Goal: Information Seeking & Learning: Find contact information

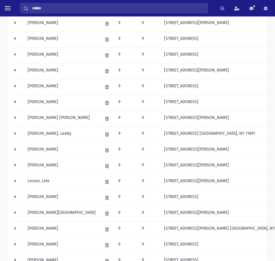
scroll to position [45, 0]
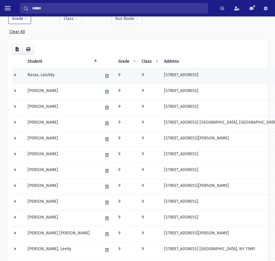
click at [17, 75] on td at bounding box center [18, 76] width 12 height 16
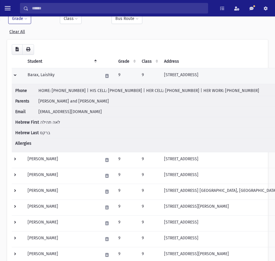
click at [15, 73] on td at bounding box center [18, 76] width 12 height 16
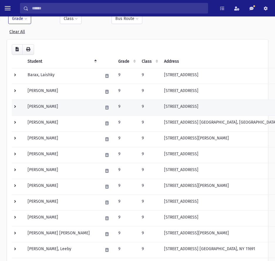
click at [14, 106] on td at bounding box center [18, 108] width 12 height 16
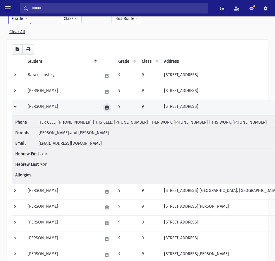
click at [105, 107] on icon at bounding box center [106, 108] width 3 height 4
click at [63, 110] on td "Chafetz, Chani" at bounding box center [61, 108] width 75 height 16
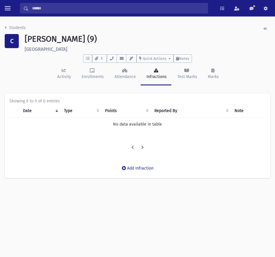
drag, startPoint x: 24, startPoint y: 49, endPoint x: 105, endPoint y: 52, distance: 80.7
click at [105, 52] on div "Chafetz, Chani (9) 748 Hillcrest Place Valley Stream" at bounding box center [147, 43] width 251 height 18
copy h6 "748 Hillcrest Place Valley Stream"
click at [10, 25] on li "Students" at bounding box center [15, 28] width 21 height 6
click at [12, 25] on link "Students" at bounding box center [15, 27] width 21 height 5
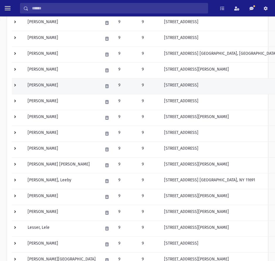
scroll to position [88, 0]
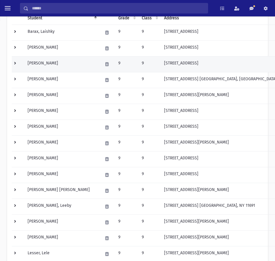
click at [15, 66] on td at bounding box center [18, 64] width 12 height 16
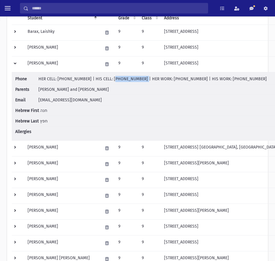
drag, startPoint x: 130, startPoint y: 79, endPoint x: 104, endPoint y: 80, distance: 25.8
click at [104, 80] on span "HER CELL: (718) 514-1518 | HIS CELL: (917) 232-8045 | HER WORK: (516) 295-4807 …" at bounding box center [152, 79] width 228 height 5
drag, startPoint x: 83, startPoint y: 80, endPoint x: 57, endPoint y: 82, distance: 25.9
click at [57, 82] on li "Phone HER CELL: (718) 514-1518 | HIS CELL: (917) 232-8045 | HER WORK: (516) 295…" at bounding box center [151, 80] width 272 height 9
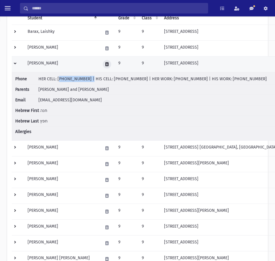
click at [103, 64] on button at bounding box center [107, 64] width 9 height 9
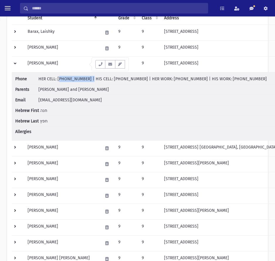
click at [111, 66] on icon "button" at bounding box center [110, 64] width 5 height 4
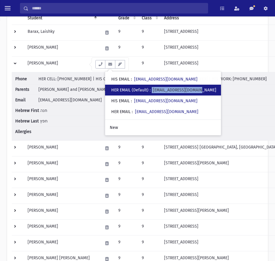
drag, startPoint x: 200, startPoint y: 92, endPoint x: 153, endPoint y: 94, distance: 47.6
click at [153, 94] on div "• HER EMAIL (Default) : adinachafetz@gmail.com" at bounding box center [163, 90] width 116 height 11
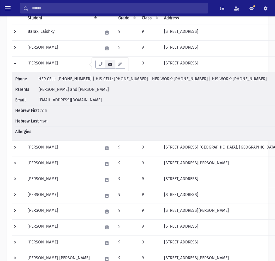
click at [111, 67] on button "button" at bounding box center [110, 64] width 10 height 9
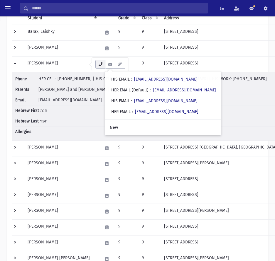
click at [99, 63] on icon "button" at bounding box center [100, 64] width 5 height 4
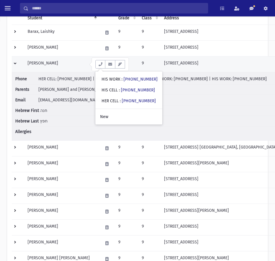
click at [16, 63] on td at bounding box center [18, 64] width 12 height 16
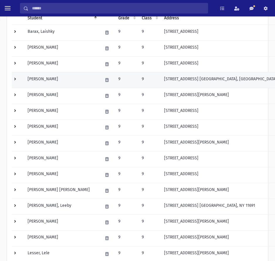
click at [12, 78] on td at bounding box center [18, 80] width 12 height 16
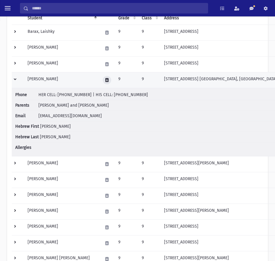
click at [103, 84] on button at bounding box center [107, 80] width 9 height 9
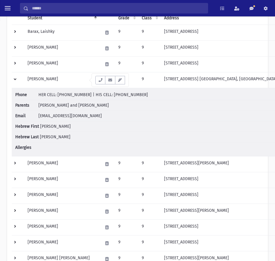
click at [109, 81] on icon "button" at bounding box center [110, 80] width 5 height 4
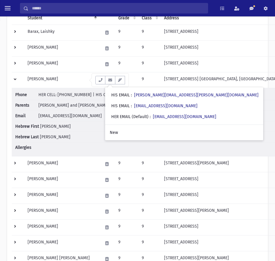
click at [76, 96] on span "HER CELL: [PHONE_NUMBER] | HIS CELL: [PHONE_NUMBER]" at bounding box center [92, 94] width 109 height 5
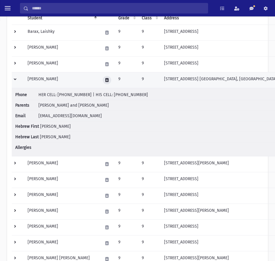
click at [103, 82] on button at bounding box center [107, 80] width 9 height 9
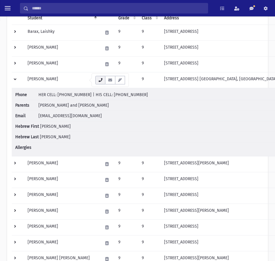
click at [96, 82] on button "button" at bounding box center [100, 80] width 10 height 9
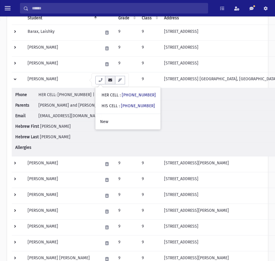
click at [111, 83] on button "button" at bounding box center [110, 80] width 10 height 9
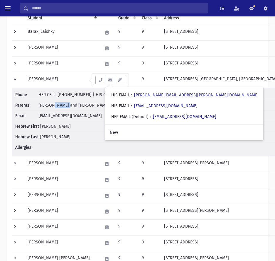
drag, startPoint x: 69, startPoint y: 105, endPoint x: 54, endPoint y: 105, distance: 15.0
click at [54, 105] on span "COHEN, Solomon and Atara" at bounding box center [73, 105] width 70 height 5
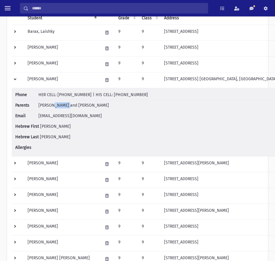
drag, startPoint x: 105, startPoint y: 94, endPoint x: 136, endPoint y: 98, distance: 30.7
click at [136, 98] on li "Phone HER CELL: (516) 993-6728 | HIS CELL: (516) 993-6483" at bounding box center [151, 96] width 272 height 9
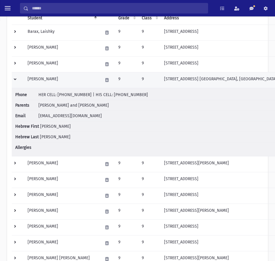
click at [99, 85] on td at bounding box center [107, 80] width 16 height 16
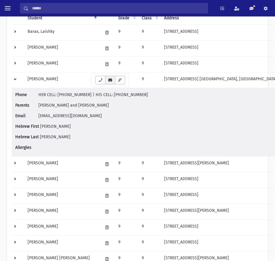
click at [110, 84] on button "button" at bounding box center [110, 80] width 10 height 9
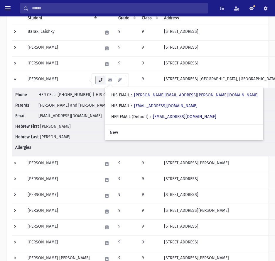
click at [102, 79] on icon "button" at bounding box center [100, 80] width 5 height 4
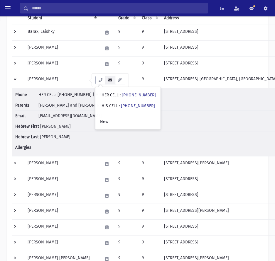
click at [110, 80] on icon "button" at bounding box center [110, 80] width 5 height 4
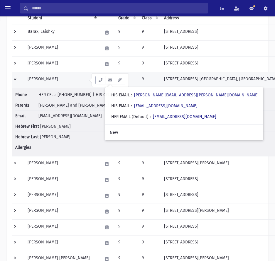
drag, startPoint x: 18, startPoint y: 77, endPoint x: 20, endPoint y: 80, distance: 3.7
click at [18, 77] on td at bounding box center [18, 80] width 12 height 16
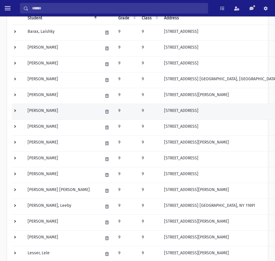
click at [16, 108] on td at bounding box center [18, 112] width 12 height 16
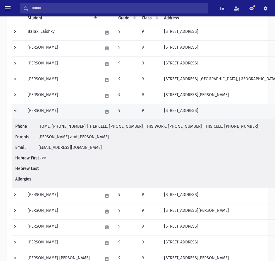
click at [54, 113] on td "[PERSON_NAME]" at bounding box center [61, 112] width 75 height 16
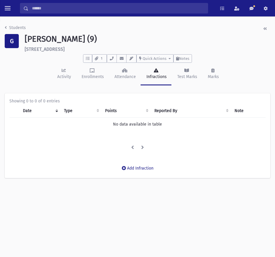
click at [56, 49] on h6 "85-22 125th St Kew Gardens" at bounding box center [147, 49] width 245 height 6
copy header "85-22 125th St Kew Gardens To Do's No open tasks Show List 1 Documents Immuniza…"
click at [5, 27] on icon "breadcrumb" at bounding box center [6, 28] width 2 height 4
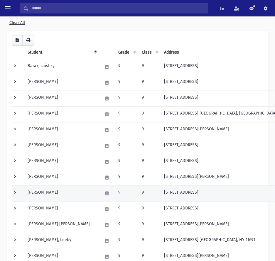
scroll to position [117, 0]
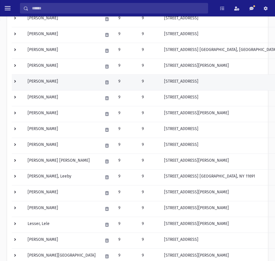
click at [16, 80] on td at bounding box center [18, 82] width 12 height 16
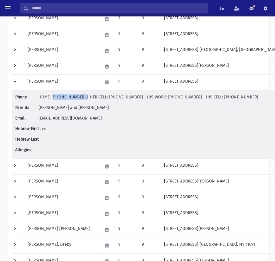
drag, startPoint x: 51, startPoint y: 96, endPoint x: 77, endPoint y: 99, distance: 26.3
click at [77, 99] on span "HOME: [PHONE_NUMBER] | HER CELL: [PHONE_NUMBER] | HIS WORK: [PHONE_NUMBER] | HI…" at bounding box center [148, 97] width 220 height 5
drag, startPoint x: 100, startPoint y: 97, endPoint x: 126, endPoint y: 98, distance: 25.8
click at [127, 98] on span "HOME: [PHONE_NUMBER] | HER CELL: [PHONE_NUMBER] | HIS WORK: [PHONE_NUMBER] | HI…" at bounding box center [148, 97] width 220 height 5
drag, startPoint x: 199, startPoint y: 99, endPoint x: 233, endPoint y: 100, distance: 34.0
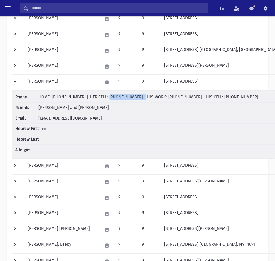
click at [233, 100] on li "Phone HOME: [PHONE_NUMBER] | HER CELL: [PHONE_NUMBER] | HIS WORK: [PHONE_NUMBER…" at bounding box center [151, 98] width 272 height 9
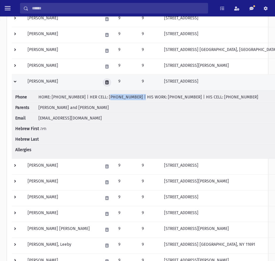
click at [105, 84] on icon at bounding box center [106, 83] width 3 height 4
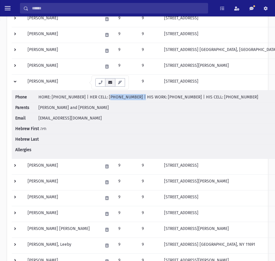
click at [109, 82] on icon "button" at bounding box center [110, 83] width 5 height 4
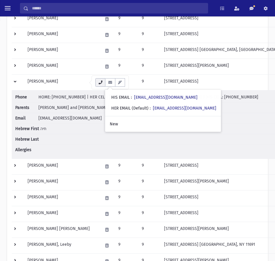
click at [96, 81] on button "button" at bounding box center [100, 82] width 10 height 9
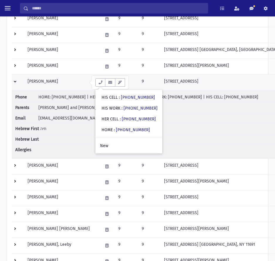
click at [17, 81] on td at bounding box center [18, 82] width 12 height 16
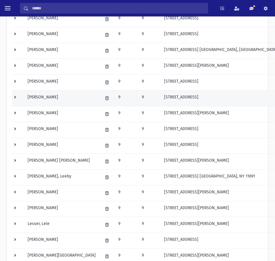
click at [18, 101] on td at bounding box center [18, 98] width 12 height 16
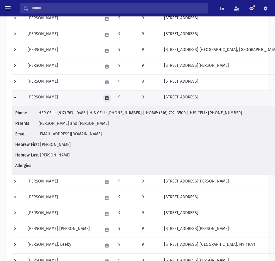
click at [105, 97] on icon at bounding box center [106, 98] width 3 height 4
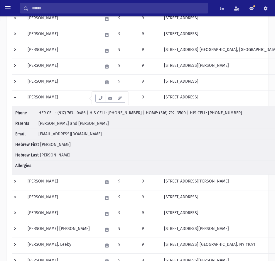
click at [109, 100] on icon "button" at bounding box center [110, 98] width 5 height 4
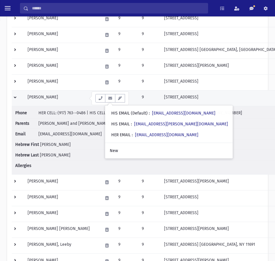
click at [48, 97] on td "Gordon, Rachelli" at bounding box center [61, 98] width 75 height 16
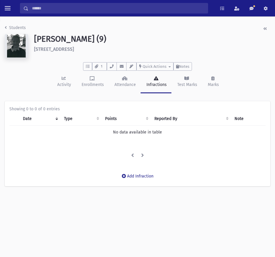
drag, startPoint x: 114, startPoint y: 51, endPoint x: 31, endPoint y: 51, distance: 83.3
click at [31, 51] on div "Gordon, Rachelli (9) 876 Glenridge Avenue Valley Stream" at bounding box center [152, 47] width 242 height 26
copy h6 "876 Glenridge Avenue Valley Stream"
click at [10, 27] on link "Students" at bounding box center [15, 27] width 21 height 5
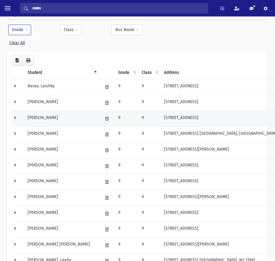
scroll to position [147, 0]
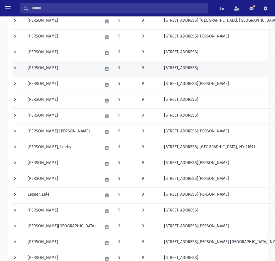
click at [12, 68] on td at bounding box center [18, 69] width 12 height 16
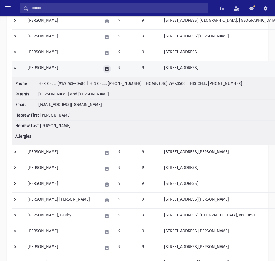
click at [103, 71] on button at bounding box center [107, 69] width 9 height 9
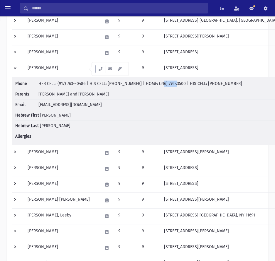
drag, startPoint x: 152, startPoint y: 82, endPoint x: 167, endPoint y: 83, distance: 15.0
click at [167, 83] on span "HER CELL: (917) 763--0486 | HIS CELL: [PHONE_NUMBER] | HOME: (516) 792-.3500 | …" at bounding box center [140, 83] width 204 height 5
click at [170, 83] on span "HER CELL: (917) 763--0486 | HIS CELL: (646) 285-1773 | HOME: (516) 792-.3500 | …" at bounding box center [140, 83] width 204 height 5
drag, startPoint x: 176, startPoint y: 84, endPoint x: 149, endPoint y: 84, distance: 27.0
click at [149, 84] on span "HER CELL: (917) 763--0486 | HIS CELL: (646) 285-1773 | HOME: (516) 792-.3500 | …" at bounding box center [140, 83] width 204 height 5
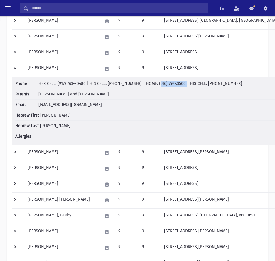
drag, startPoint x: 225, startPoint y: 86, endPoint x: 198, endPoint y: 85, distance: 27.6
click at [198, 85] on li "Phone HER CELL: (917) 763--0486 | HIS CELL: (646) 285-1773 | HOME: (516) 792-.3…" at bounding box center [151, 85] width 272 height 9
drag, startPoint x: 86, startPoint y: 83, endPoint x: 57, endPoint y: 86, distance: 29.2
click at [57, 86] on li "Phone HER CELL: (917) 763--0486 | HIS CELL: (646) 285-1773 | HOME: (516) 792-.3…" at bounding box center [151, 85] width 272 height 9
click at [65, 104] on span "yogordon@gmail.com" at bounding box center [69, 104] width 63 height 5
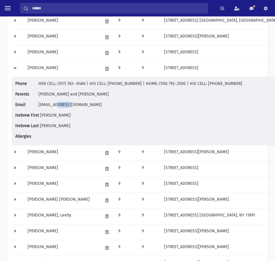
click at [65, 104] on span "yogordon@gmail.com" at bounding box center [69, 104] width 63 height 5
click at [68, 104] on span "yogordon@gmail.com" at bounding box center [69, 104] width 63 height 5
drag, startPoint x: 86, startPoint y: 104, endPoint x: 39, endPoint y: 103, distance: 46.9
click at [39, 103] on li "Email yogordon@gmail.com" at bounding box center [151, 105] width 272 height 11
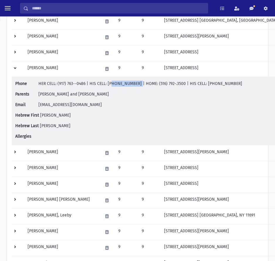
drag, startPoint x: 108, startPoint y: 84, endPoint x: 133, endPoint y: 87, distance: 25.5
click at [133, 87] on li "Phone HER CELL: (917) 763--0486 | HIS CELL: (646) 285-1773 | HOME: (516) 792-.3…" at bounding box center [151, 85] width 272 height 9
click at [131, 84] on span "HER CELL: (917) 763--0486 | HIS CELL: (646) 285-1773 | HOME: (516) 792-.3500 | …" at bounding box center [140, 83] width 204 height 5
drag, startPoint x: 131, startPoint y: 84, endPoint x: 108, endPoint y: 84, distance: 23.8
click at [108, 84] on span "HER CELL: (917) 763--0486 | HIS CELL: (646) 285-1773 | HOME: (516) 792-.3500 | …" at bounding box center [140, 83] width 204 height 5
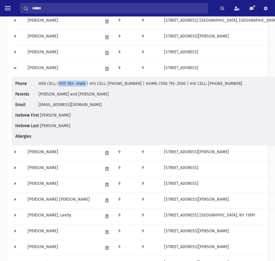
drag, startPoint x: 85, startPoint y: 84, endPoint x: 58, endPoint y: 84, distance: 27.3
click at [58, 84] on span "HER CELL: (917) 763--0486 | HIS CELL: (646) 285-1773 | HOME: (516) 792-.3500 | …" at bounding box center [140, 83] width 204 height 5
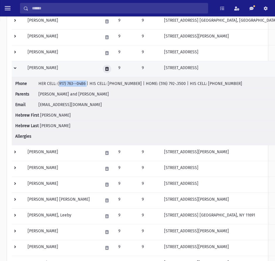
click at [103, 66] on button at bounding box center [107, 69] width 9 height 9
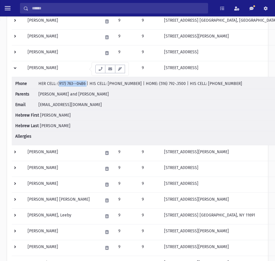
click at [109, 68] on icon "button" at bounding box center [110, 69] width 5 height 4
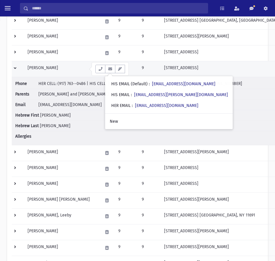
click at [18, 69] on td at bounding box center [18, 69] width 12 height 16
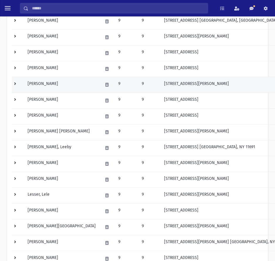
click at [16, 85] on td at bounding box center [18, 85] width 12 height 16
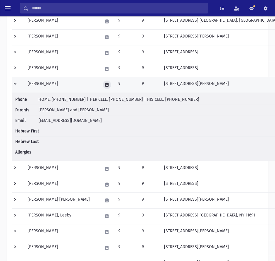
click at [103, 85] on button at bounding box center [107, 85] width 9 height 9
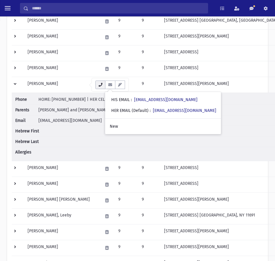
click at [98, 87] on icon "button" at bounding box center [100, 85] width 5 height 4
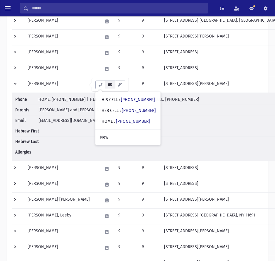
click at [112, 85] on icon "button" at bounding box center [110, 85] width 5 height 4
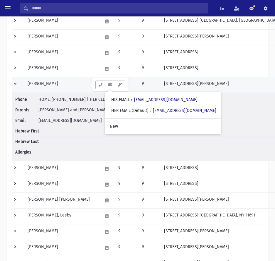
click at [15, 80] on td at bounding box center [18, 85] width 12 height 16
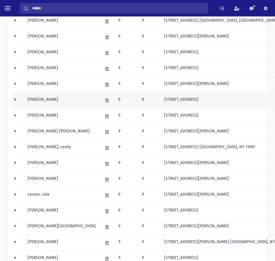
click at [14, 98] on td at bounding box center [18, 101] width 12 height 16
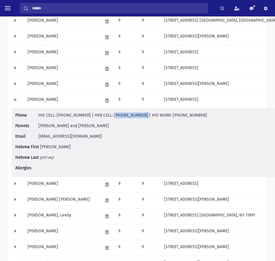
drag, startPoint x: 103, startPoint y: 116, endPoint x: 128, endPoint y: 117, distance: 24.7
click at [128, 117] on span "HIS CELL: (718) 781-1117 | HER CELL: (347) 743-6776 | HIS WORK: (516) 791-8200" at bounding box center [122, 115] width 168 height 5
drag, startPoint x: 56, startPoint y: 115, endPoint x: 80, endPoint y: 117, distance: 24.5
click at [80, 117] on span "HIS CELL: (718) 781-1117 | HER CELL: (347) 743-6776 | HIS WORK: (516) 791-8200" at bounding box center [122, 115] width 168 height 5
drag, startPoint x: 56, startPoint y: 126, endPoint x: 64, endPoint y: 125, distance: 7.9
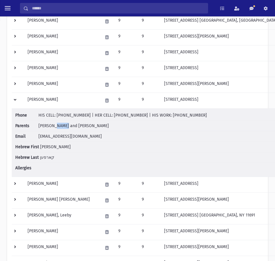
click at [64, 125] on span "[PERSON_NAME] and [PERSON_NAME]" at bounding box center [73, 125] width 70 height 5
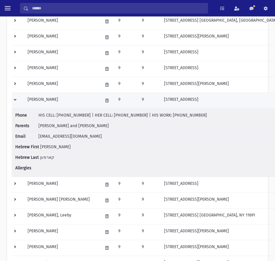
click at [48, 97] on td "[PERSON_NAME]" at bounding box center [61, 101] width 75 height 16
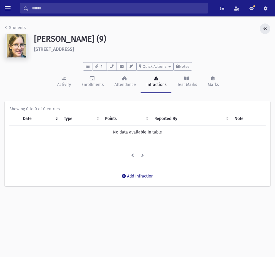
click at [267, 30] on icon "button" at bounding box center [265, 29] width 4 height 4
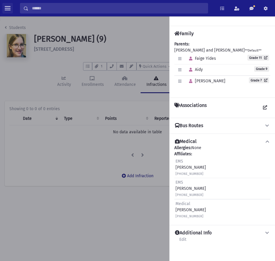
click at [9, 13] on button "toggle menu" at bounding box center [7, 8] width 11 height 11
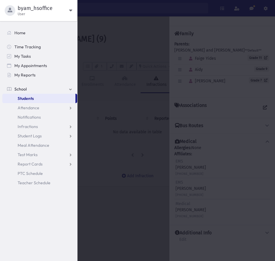
click at [88, 34] on div at bounding box center [137, 130] width 275 height 261
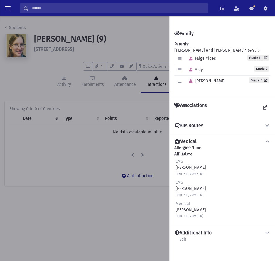
click at [7, 25] on div at bounding box center [137, 138] width 275 height 245
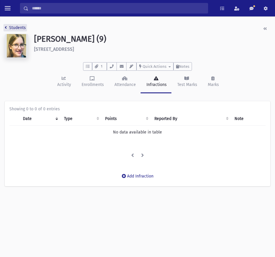
click at [7, 26] on link "Students" at bounding box center [15, 27] width 21 height 5
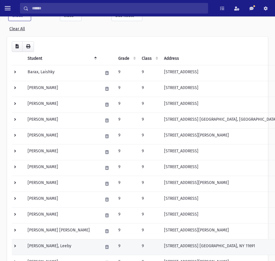
scroll to position [147, 0]
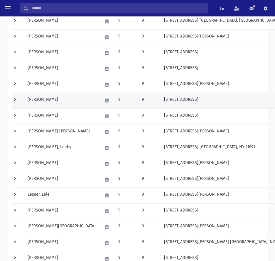
click at [13, 100] on td at bounding box center [18, 101] width 12 height 16
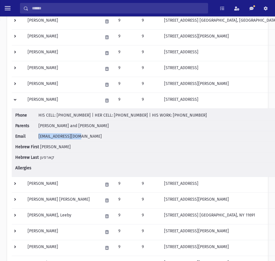
drag, startPoint x: 77, startPoint y: 136, endPoint x: 38, endPoint y: 138, distance: 39.6
click at [38, 138] on li "Email [EMAIL_ADDRESS][DOMAIN_NAME]" at bounding box center [151, 136] width 272 height 11
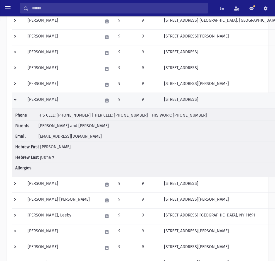
click at [14, 97] on td at bounding box center [18, 101] width 12 height 16
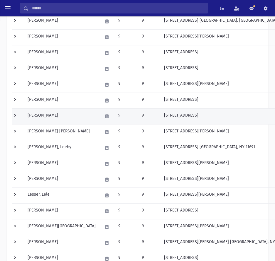
click at [15, 114] on td at bounding box center [18, 117] width 12 height 16
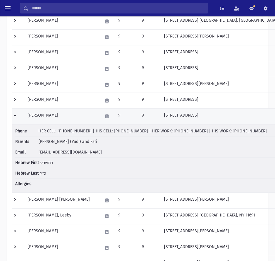
click at [60, 116] on td "Katz, Batsheva" at bounding box center [61, 117] width 75 height 16
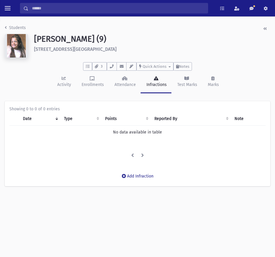
drag, startPoint x: 97, startPoint y: 50, endPoint x: 33, endPoint y: 50, distance: 63.6
click at [33, 50] on div "Katz, Batsheva (9) 662 Prescott Place Valley Stream" at bounding box center [152, 47] width 242 height 26
click at [9, 25] on li "Students" at bounding box center [15, 28] width 21 height 6
click at [6, 27] on icon "breadcrumb" at bounding box center [6, 28] width 2 height 4
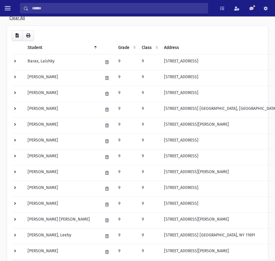
scroll to position [147, 0]
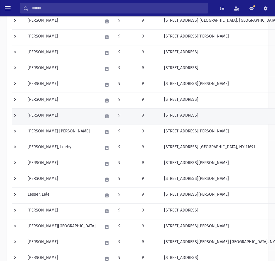
click at [16, 118] on td at bounding box center [18, 117] width 12 height 16
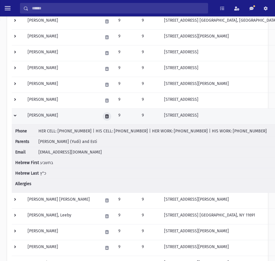
click at [105, 115] on icon at bounding box center [106, 117] width 3 height 4
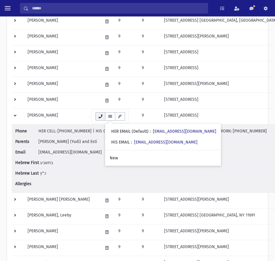
click at [103, 117] on button "button" at bounding box center [100, 116] width 10 height 9
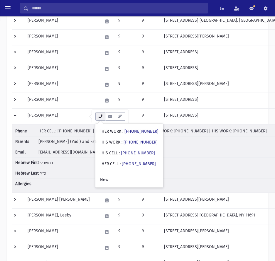
click at [103, 117] on button "button" at bounding box center [100, 116] width 10 height 9
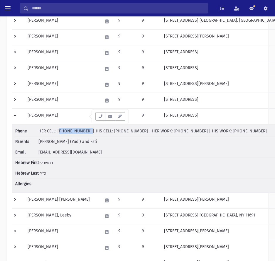
drag, startPoint x: 84, startPoint y: 132, endPoint x: 57, endPoint y: 132, distance: 26.4
click at [57, 132] on span "HER CELL: (848) 299-3990 | HIS CELL: (347) 546-3526 | HER WORK: (347) 277-5066 …" at bounding box center [152, 131] width 228 height 5
drag, startPoint x: 133, startPoint y: 130, endPoint x: 105, endPoint y: 130, distance: 27.3
click at [105, 130] on span "HER CELL: (848) 299-3990 | HIS CELL: (347) 546-3526 | HER WORK: (347) 277-5066 …" at bounding box center [152, 131] width 228 height 5
drag, startPoint x: 184, startPoint y: 131, endPoint x: 158, endPoint y: 131, distance: 25.2
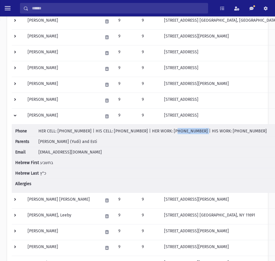
click at [158, 131] on span "HER CELL: (848) 299-3990 | HIS CELL: (347) 546-3526 | HER WORK: (347) 277-5066 …" at bounding box center [152, 131] width 228 height 5
click at [184, 130] on span "HER CELL: (848) 299-3990 | HIS CELL: (347) 546-3526 | HER WORK: (347) 277-5066 …" at bounding box center [152, 131] width 228 height 5
drag, startPoint x: 184, startPoint y: 130, endPoint x: 158, endPoint y: 130, distance: 26.1
click at [158, 130] on span "HER CELL: (848) 299-3990 | HIS CELL: (347) 546-3526 | HER WORK: (347) 277-5066 …" at bounding box center [152, 131] width 228 height 5
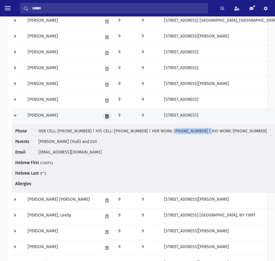
click at [103, 114] on button at bounding box center [107, 116] width 9 height 9
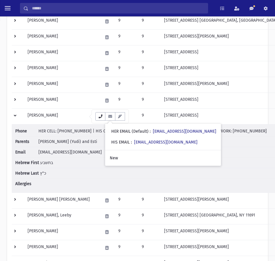
drag, startPoint x: 103, startPoint y: 116, endPoint x: 119, endPoint y: 125, distance: 18.5
click at [103, 116] on icon "button" at bounding box center [100, 117] width 5 height 4
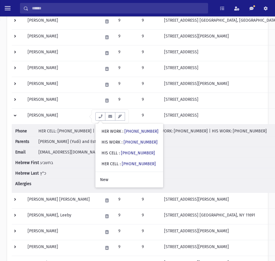
drag, startPoint x: 199, startPoint y: 151, endPoint x: 181, endPoint y: 145, distance: 18.5
click at [199, 151] on li "Email stprager@gmail.com" at bounding box center [151, 152] width 272 height 11
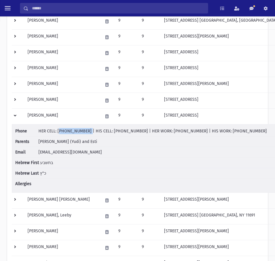
drag, startPoint x: 84, startPoint y: 131, endPoint x: 58, endPoint y: 131, distance: 26.4
click at [58, 131] on span "HER CELL: (848) 299-3990 | HIS CELL: (347) 546-3526 | HER WORK: (347) 277-5066 …" at bounding box center [152, 131] width 228 height 5
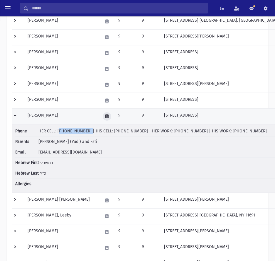
click at [105, 116] on icon at bounding box center [106, 117] width 3 height 4
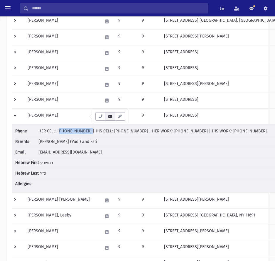
click at [112, 119] on button "button" at bounding box center [110, 116] width 10 height 9
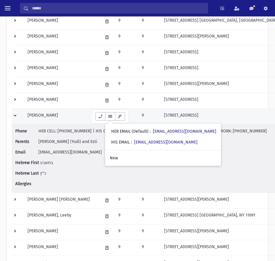
click at [19, 117] on td at bounding box center [18, 117] width 12 height 16
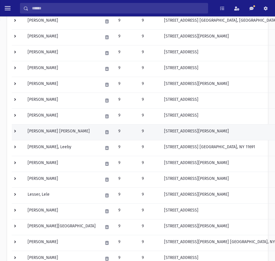
click at [16, 132] on td at bounding box center [18, 132] width 12 height 16
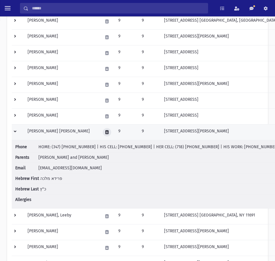
click at [103, 130] on button at bounding box center [107, 132] width 9 height 9
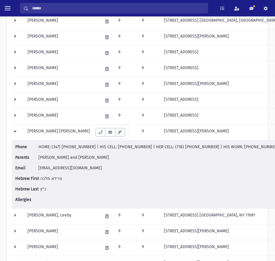
click at [108, 132] on icon "button" at bounding box center [110, 133] width 5 height 4
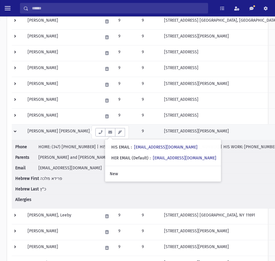
click at [65, 131] on td "Katz, Freida Malka" at bounding box center [61, 132] width 75 height 16
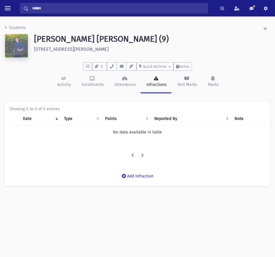
drag, startPoint x: 106, startPoint y: 50, endPoint x: 35, endPoint y: 50, distance: 70.7
click at [35, 50] on h6 "[STREET_ADDRESS][PERSON_NAME]" at bounding box center [152, 49] width 236 height 6
click at [12, 29] on link "Students" at bounding box center [15, 27] width 21 height 5
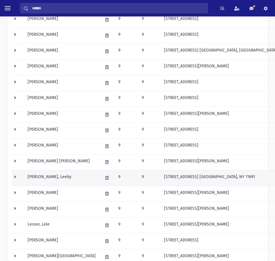
scroll to position [117, 0]
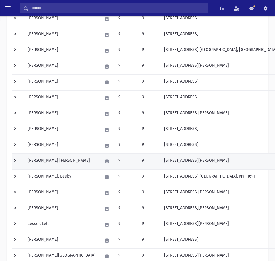
click at [15, 162] on td at bounding box center [18, 162] width 12 height 16
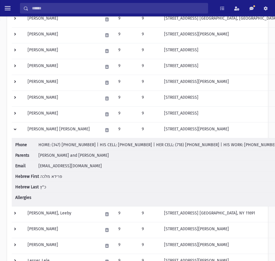
scroll to position [235, 0]
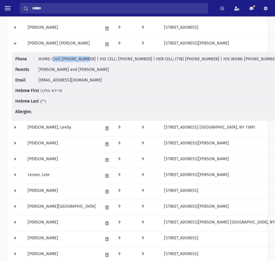
drag, startPoint x: 79, startPoint y: 59, endPoint x: 52, endPoint y: 60, distance: 27.0
click at [52, 60] on span "HOME: (347) 727- 7648 | HIS CELL: (646) 703-9988 | HER CELL: (718) 810- 1059 | …" at bounding box center [158, 59] width 240 height 5
drag, startPoint x: 126, startPoint y: 59, endPoint x: 99, endPoint y: 59, distance: 26.7
click at [99, 59] on span "HOME: (347) 727- 7648 | HIS CELL: (646) 703-9988 | HER CELL: (718) 810- 1059 | …" at bounding box center [158, 59] width 240 height 5
drag, startPoint x: 177, startPoint y: 58, endPoint x: 150, endPoint y: 60, distance: 27.3
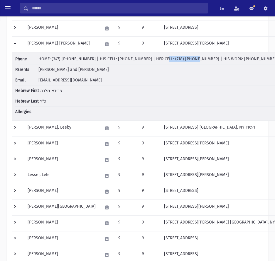
click at [150, 60] on span "HOME: (347) 727- 7648 | HIS CELL: (646) 703-9988 | HER CELL: (718) 810- 1059 | …" at bounding box center [158, 59] width 240 height 5
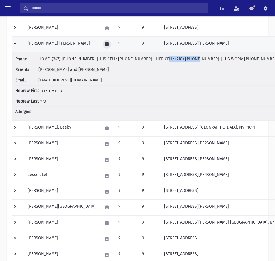
click at [103, 45] on button at bounding box center [107, 44] width 9 height 9
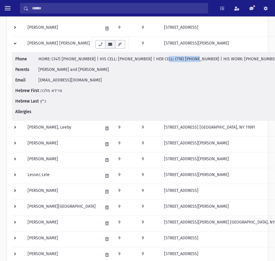
click at [111, 43] on icon "button" at bounding box center [110, 45] width 5 height 4
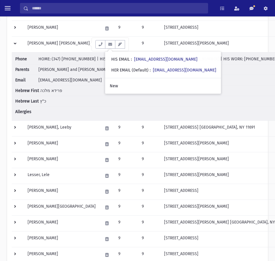
click at [56, 69] on span "[PERSON_NAME] and [PERSON_NAME]" at bounding box center [73, 69] width 70 height 5
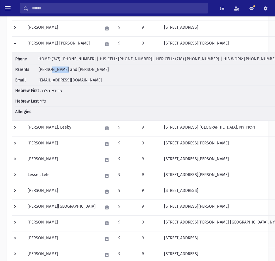
click at [56, 69] on span "[PERSON_NAME] and [PERSON_NAME]" at bounding box center [73, 69] width 70 height 5
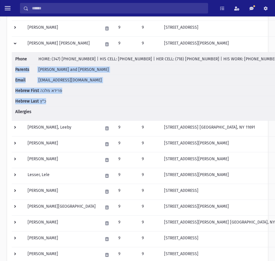
drag, startPoint x: 56, startPoint y: 69, endPoint x: 88, endPoint y: 79, distance: 33.3
click at [142, 94] on ul "Phone HOME: (347) 727- 7648 | HIS CELL: (646) 703-9988 | HER CELL: (718) 810- 1…" at bounding box center [151, 86] width 272 height 61
click at [56, 70] on span "KATZ, Henoch and Mindy" at bounding box center [73, 69] width 70 height 5
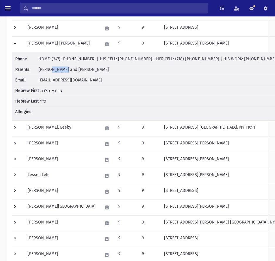
click at [56, 70] on span "KATZ, Henoch and Mindy" at bounding box center [73, 69] width 70 height 5
drag, startPoint x: 99, startPoint y: 61, endPoint x: 127, endPoint y: 63, distance: 28.2
click at [127, 63] on li "Phone HOME: (347) 727- 7648 | HIS CELL: (646) 703-9988 | HER CELL: (718) 810- 1…" at bounding box center [151, 60] width 272 height 9
drag, startPoint x: 177, startPoint y: 60, endPoint x: 149, endPoint y: 59, distance: 28.2
click at [149, 59] on span "HOME: (347) 727- 7648 | HIS CELL: (646) 703-9988 | HER CELL: (718) 810- 1059 | …" at bounding box center [158, 59] width 240 height 5
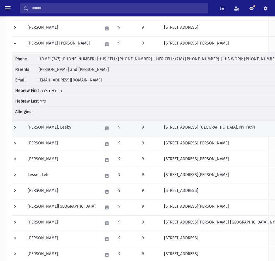
click at [15, 128] on td at bounding box center [18, 129] width 12 height 16
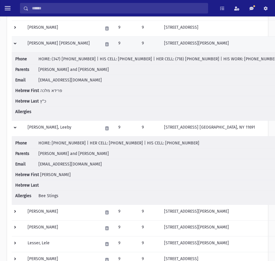
click at [13, 43] on td at bounding box center [18, 44] width 12 height 16
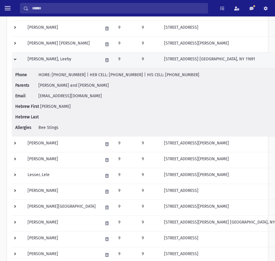
click at [47, 65] on td "Kolodny, Leeby" at bounding box center [61, 60] width 75 height 16
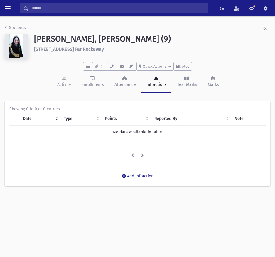
drag, startPoint x: 108, startPoint y: 50, endPoint x: 35, endPoint y: 50, distance: 72.4
click at [35, 50] on h6 "[STREET_ADDRESS] Far Rockaway" at bounding box center [152, 49] width 236 height 6
click at [35, 50] on h6 "1739 Willow Ct. Far Rockaway" at bounding box center [152, 49] width 236 height 6
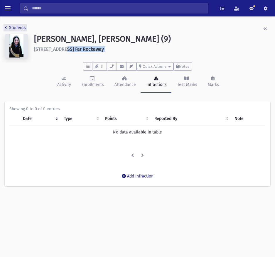
click at [9, 26] on link "Students" at bounding box center [15, 27] width 21 height 5
click at [12, 27] on link "Students" at bounding box center [15, 27] width 21 height 5
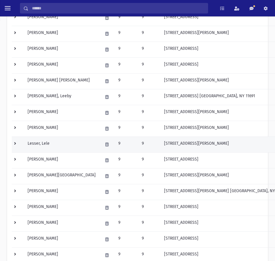
scroll to position [205, 0]
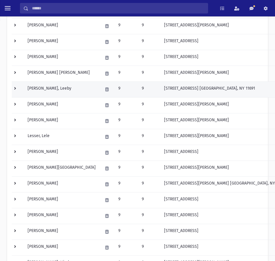
click at [18, 91] on td at bounding box center [18, 90] width 12 height 16
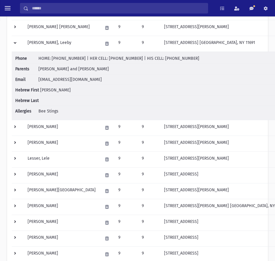
scroll to position [264, 0]
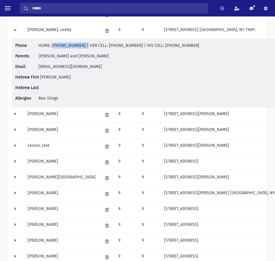
drag, startPoint x: 78, startPoint y: 47, endPoint x: 52, endPoint y: 46, distance: 25.8
click at [52, 46] on span "HOME: (347) 246-7627 | HER CELL: (516) 996-0508 | HIS CELL: (917) 626-5388" at bounding box center [118, 45] width 161 height 5
drag, startPoint x: 126, startPoint y: 45, endPoint x: 100, endPoint y: 45, distance: 26.4
click at [100, 45] on span "HOME: (347) 246-7627 | HER CELL: (516) 996-0508 | HIS CELL: (917) 626-5388" at bounding box center [118, 45] width 161 height 5
drag, startPoint x: 182, startPoint y: 45, endPoint x: 148, endPoint y: 47, distance: 34.1
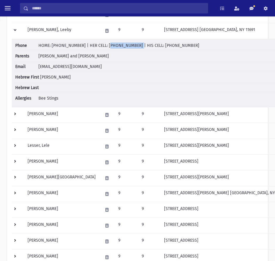
click at [148, 47] on li "Phone HOME: (347) 246-7627 | HER CELL: (516) 996-0508 | HIS CELL: (917) 626-5388" at bounding box center [151, 47] width 272 height 9
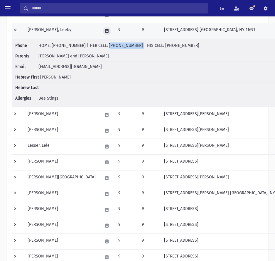
click at [105, 30] on icon at bounding box center [106, 31] width 3 height 4
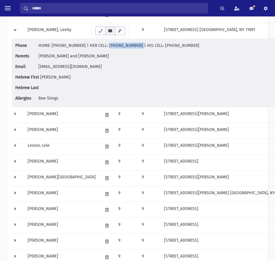
click at [112, 33] on icon "button" at bounding box center [110, 31] width 5 height 4
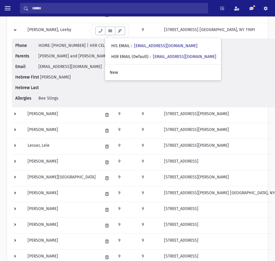
click at [59, 55] on span "[PERSON_NAME] and [PERSON_NAME]" at bounding box center [73, 56] width 70 height 5
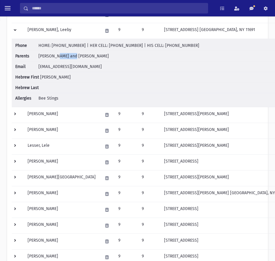
click at [59, 55] on span "KOLODNY, Naftoli and Miriam" at bounding box center [73, 56] width 70 height 5
drag, startPoint x: 99, startPoint y: 47, endPoint x: 125, endPoint y: 47, distance: 26.4
click at [125, 47] on span "HOME: (347) 246-7627 | HER CELL: (516) 996-0508 | HIS CELL: (917) 626-5388" at bounding box center [118, 45] width 161 height 5
drag, startPoint x: 185, startPoint y: 47, endPoint x: 148, endPoint y: 46, distance: 37.3
click at [148, 46] on li "Phone HOME: (347) 246-7627 | HER CELL: (516) 996-0508 | HIS CELL: (917) 626-5388" at bounding box center [151, 47] width 272 height 9
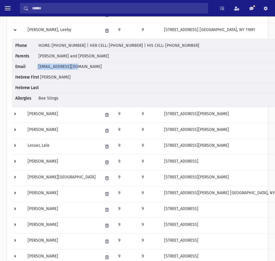
drag, startPoint x: 74, startPoint y: 67, endPoint x: 38, endPoint y: 68, distance: 36.4
click at [38, 68] on li "Email nrklvsme@gmail.com" at bounding box center [151, 67] width 272 height 11
drag, startPoint x: 99, startPoint y: 57, endPoint x: 80, endPoint y: 56, distance: 18.5
click at [80, 56] on li "Parents KOLODNY, Naftoli and Miriam" at bounding box center [151, 56] width 272 height 11
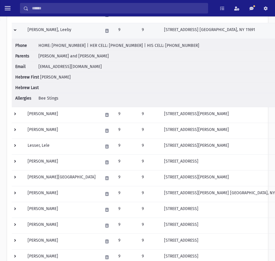
click at [15, 28] on td at bounding box center [18, 31] width 12 height 16
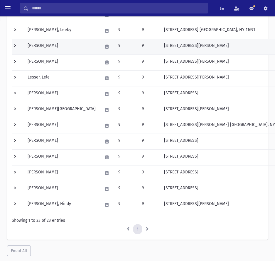
click at [18, 46] on td at bounding box center [18, 47] width 12 height 16
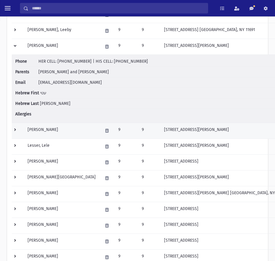
drag, startPoint x: 17, startPoint y: 48, endPoint x: 37, endPoint y: 61, distance: 23.8
click at [17, 48] on td at bounding box center [18, 47] width 12 height 16
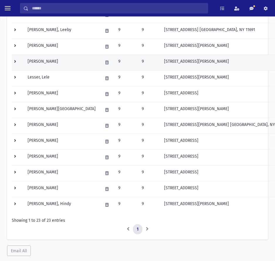
click at [12, 62] on td at bounding box center [18, 63] width 12 height 16
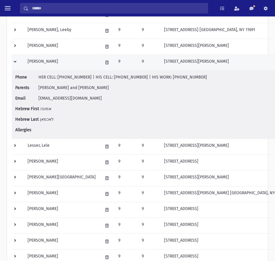
drag, startPoint x: 151, startPoint y: 63, endPoint x: 218, endPoint y: 65, distance: 67.2
click at [218, 65] on td "963 Allen Lane Woodmere, NY 11598" at bounding box center [225, 63] width 130 height 16
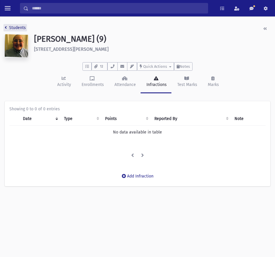
click at [12, 28] on link "Students" at bounding box center [15, 27] width 21 height 5
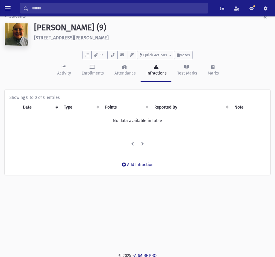
scroll to position [18, 0]
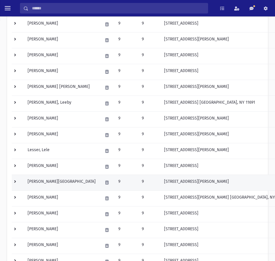
scroll to position [205, 0]
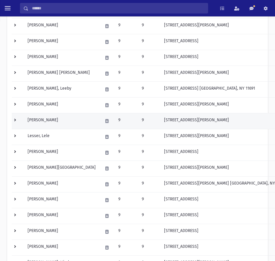
click at [41, 124] on td "[PERSON_NAME]" at bounding box center [61, 121] width 75 height 16
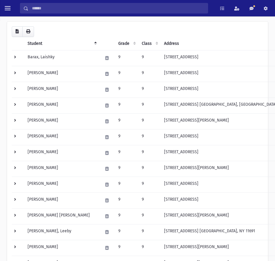
scroll to position [176, 0]
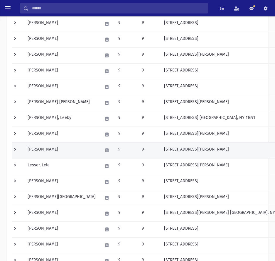
click at [15, 150] on td at bounding box center [18, 151] width 12 height 16
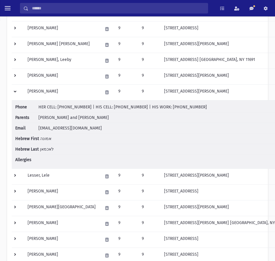
scroll to position [235, 0]
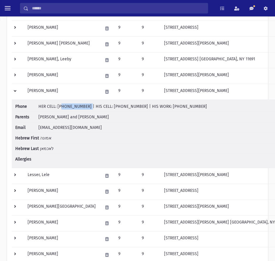
drag, startPoint x: 83, startPoint y: 107, endPoint x: 59, endPoint y: 108, distance: 24.4
click at [59, 108] on span "HER CELL: [PHONE_NUMBER] | HIS CELL: [PHONE_NUMBER] | HIS WORK: [PHONE_NUMBER]" at bounding box center [122, 106] width 168 height 5
click at [79, 111] on li "Phone HER CELL: [PHONE_NUMBER] | HIS CELL: [PHONE_NUMBER] | HIS WORK: [PHONE_NU…" at bounding box center [151, 108] width 272 height 9
drag, startPoint x: 83, startPoint y: 106, endPoint x: 58, endPoint y: 106, distance: 24.9
click at [58, 106] on span "HER CELL: [PHONE_NUMBER] | HIS CELL: [PHONE_NUMBER] | HIS WORK: [PHONE_NUMBER]" at bounding box center [122, 106] width 168 height 5
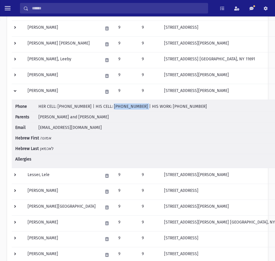
drag, startPoint x: 130, startPoint y: 107, endPoint x: 104, endPoint y: 107, distance: 26.1
click at [104, 107] on span "HER CELL: [PHONE_NUMBER] | HIS CELL: [PHONE_NUMBER] | HIS WORK: [PHONE_NUMBER]" at bounding box center [122, 106] width 168 height 5
drag, startPoint x: 184, startPoint y: 109, endPoint x: 154, endPoint y: 108, distance: 29.7
click at [154, 108] on li "Phone HER CELL: (718) 753-4041 | HIS CELL: (917) 902-2567 | HIS WORK: (631) 236…" at bounding box center [151, 108] width 272 height 9
drag, startPoint x: 130, startPoint y: 106, endPoint x: 105, endPoint y: 106, distance: 25.5
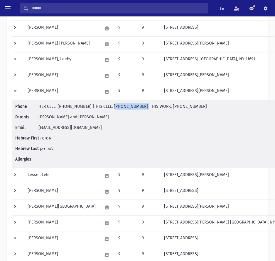
click at [105, 106] on span "HER CELL: (718) 753-4041 | HIS CELL: (917) 902-2567 | HIS WORK: (631) 236-5736" at bounding box center [122, 106] width 168 height 5
drag, startPoint x: 83, startPoint y: 107, endPoint x: 57, endPoint y: 106, distance: 25.2
click at [57, 106] on span "HER CELL: (718) 753-4041 | HIS CELL: (917) 902-2567 | HIS WORK: (631) 236-5736" at bounding box center [122, 106] width 168 height 5
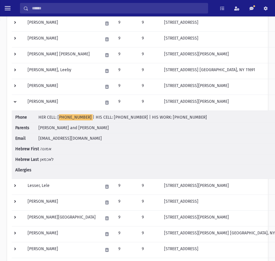
scroll to position [205, 0]
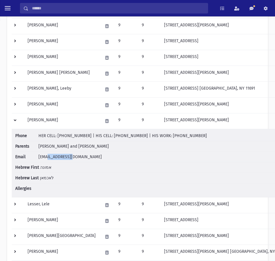
drag, startPoint x: 81, startPoint y: 156, endPoint x: 46, endPoint y: 158, distance: 35.0
click at [46, 158] on li "Email ejoods@gmail.com" at bounding box center [151, 157] width 272 height 11
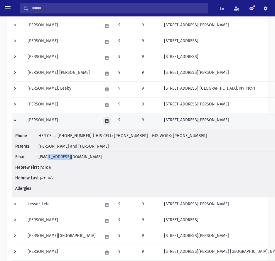
click at [103, 122] on button at bounding box center [107, 121] width 9 height 9
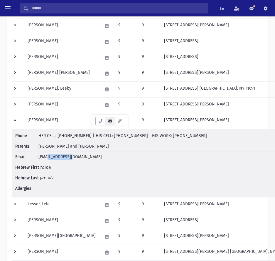
click at [110, 123] on button "button" at bounding box center [110, 121] width 10 height 9
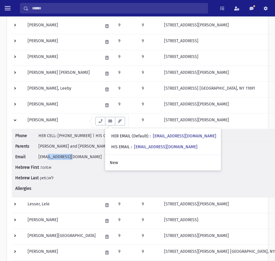
click at [85, 155] on li "Email ejoods@gmail.com" at bounding box center [151, 157] width 272 height 11
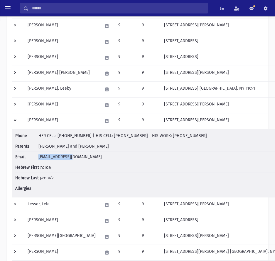
drag, startPoint x: 84, startPoint y: 156, endPoint x: 38, endPoint y: 157, distance: 46.3
click at [38, 157] on li "Email ejoods@gmail.com" at bounding box center [151, 157] width 272 height 11
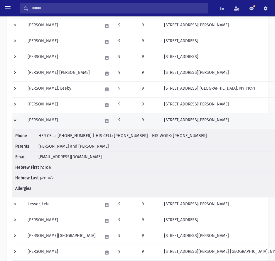
click at [16, 121] on td at bounding box center [18, 121] width 12 height 16
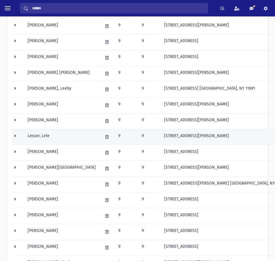
drag, startPoint x: 16, startPoint y: 136, endPoint x: 49, endPoint y: 136, distance: 33.1
click at [16, 136] on td at bounding box center [18, 137] width 12 height 16
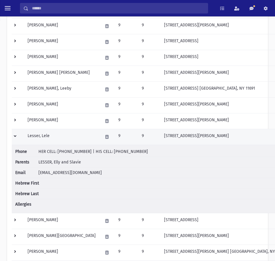
drag, startPoint x: 147, startPoint y: 137, endPoint x: 221, endPoint y: 138, distance: 73.9
click at [221, 138] on td "[STREET_ADDRESS][PERSON_NAME]" at bounding box center [225, 137] width 130 height 16
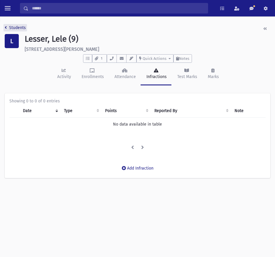
click at [10, 27] on link "Students" at bounding box center [15, 27] width 21 height 5
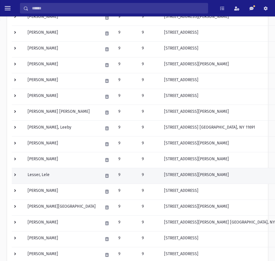
scroll to position [264, 0]
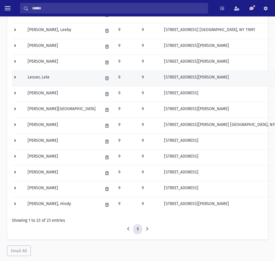
click at [15, 77] on td at bounding box center [18, 78] width 12 height 16
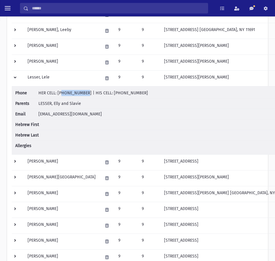
drag, startPoint x: 59, startPoint y: 94, endPoint x: 79, endPoint y: 93, distance: 20.8
click at [79, 93] on span "HER CELL: [PHONE_NUMBER] | HIS CELL: [PHONE_NUMBER]" at bounding box center [92, 93] width 109 height 5
click at [82, 93] on span "HER CELL: [PHONE_NUMBER] | HIS CELL: [PHONE_NUMBER]" at bounding box center [92, 93] width 109 height 5
drag, startPoint x: 83, startPoint y: 93, endPoint x: 57, endPoint y: 94, distance: 26.1
click at [57, 94] on span "HER CELL: [PHONE_NUMBER] | HIS CELL: [PHONE_NUMBER]" at bounding box center [92, 93] width 109 height 5
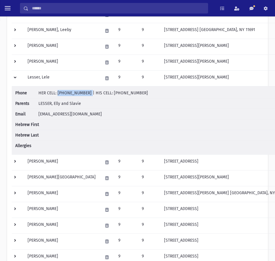
drag, startPoint x: 137, startPoint y: 95, endPoint x: 105, endPoint y: 94, distance: 32.3
click at [105, 94] on li "Phone HER CELL: [PHONE_NUMBER] | HIS CELL: [PHONE_NUMBER]" at bounding box center [151, 94] width 272 height 9
drag, startPoint x: 90, startPoint y: 109, endPoint x: 38, endPoint y: 114, distance: 52.4
click at [38, 114] on li "Email momlesser@gmail.com" at bounding box center [151, 114] width 272 height 11
drag, startPoint x: 135, startPoint y: 93, endPoint x: 105, endPoint y: 94, distance: 30.5
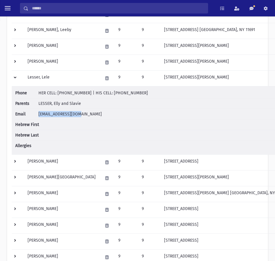
click at [105, 94] on li "Phone HER CELL: (347) 448-0337 | HIS CELL: (347) 448-0336" at bounding box center [151, 94] width 272 height 9
drag, startPoint x: 84, startPoint y: 93, endPoint x: 57, endPoint y: 93, distance: 26.7
click at [57, 93] on span "HER CELL: (347) 448-0337 | HIS CELL: (347) 448-0336" at bounding box center [92, 93] width 109 height 5
drag, startPoint x: 82, startPoint y: 105, endPoint x: 69, endPoint y: 104, distance: 12.4
click at [69, 104] on li "Parents LESSER, Elly and Slavie" at bounding box center [151, 104] width 272 height 11
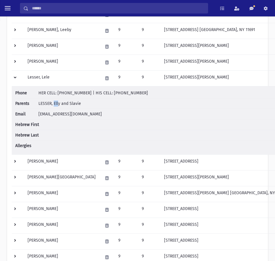
drag, startPoint x: 59, startPoint y: 103, endPoint x: 53, endPoint y: 103, distance: 5.9
click at [53, 103] on span "LESSER, Elly and Slavie" at bounding box center [59, 103] width 43 height 5
click at [57, 105] on span "LESSER, Elly and Slavie" at bounding box center [59, 103] width 43 height 5
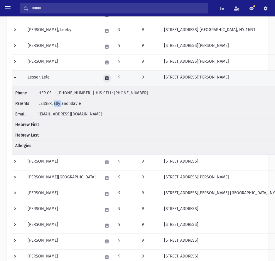
drag, startPoint x: 86, startPoint y: 80, endPoint x: 90, endPoint y: 81, distance: 4.8
click at [105, 80] on icon at bounding box center [106, 79] width 3 height 4
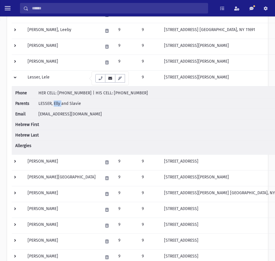
click at [109, 82] on button "button" at bounding box center [110, 78] width 10 height 9
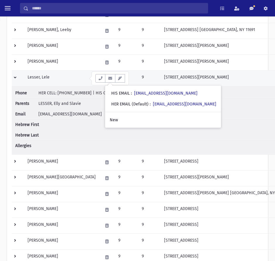
click at [16, 77] on td at bounding box center [18, 78] width 12 height 16
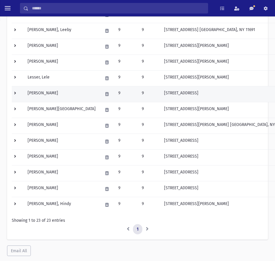
click at [17, 93] on td at bounding box center [18, 94] width 12 height 16
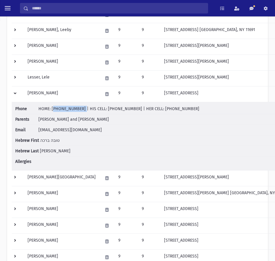
drag, startPoint x: 77, startPoint y: 110, endPoint x: 52, endPoint y: 109, distance: 25.3
click at [51, 109] on span "HOME: [PHONE_NUMBER] | HIS CELL: [PHONE_NUMBER] | HER CELL: [PHONE_NUMBER]" at bounding box center [118, 108] width 161 height 5
drag, startPoint x: 124, startPoint y: 110, endPoint x: 98, endPoint y: 110, distance: 25.8
click at [98, 110] on span "HOME: [PHONE_NUMBER] | HIS CELL: [PHONE_NUMBER] | HER CELL: [PHONE_NUMBER]" at bounding box center [118, 108] width 161 height 5
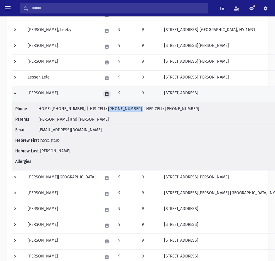
click at [103, 92] on button at bounding box center [107, 94] width 9 height 9
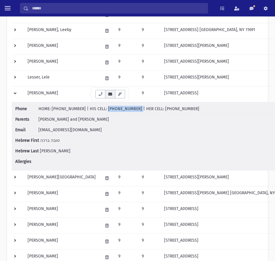
click at [113, 94] on button "button" at bounding box center [110, 94] width 10 height 9
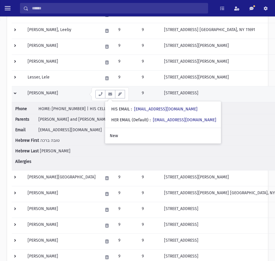
click at [247, 99] on td "[STREET_ADDRESS]" at bounding box center [225, 94] width 130 height 16
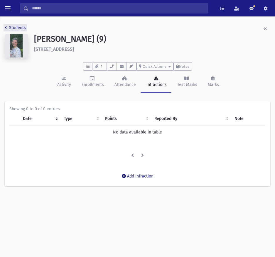
click at [15, 27] on link "Students" at bounding box center [15, 27] width 21 height 5
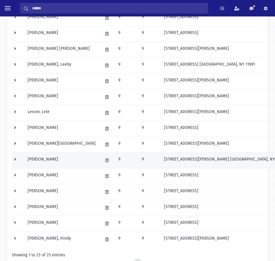
scroll to position [235, 0]
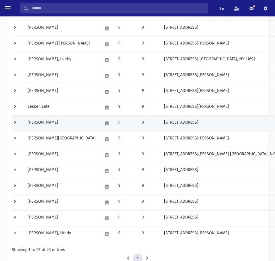
click at [16, 122] on td at bounding box center [18, 124] width 12 height 16
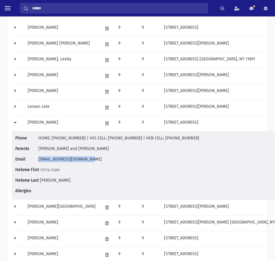
drag, startPoint x: 94, startPoint y: 156, endPoint x: 38, endPoint y: 157, distance: 55.4
click at [38, 157] on li "Email leahlieberstein@gmail.com" at bounding box center [151, 159] width 272 height 11
drag, startPoint x: 186, startPoint y: 139, endPoint x: 148, endPoint y: 139, distance: 37.8
click at [148, 139] on li "Phone HOME: (718) 868-9212 | HIS CELL: (917) 655-9620 | HER CELL: (516) 849-3776" at bounding box center [151, 139] width 272 height 9
drag, startPoint x: 125, startPoint y: 138, endPoint x: 98, endPoint y: 141, distance: 27.4
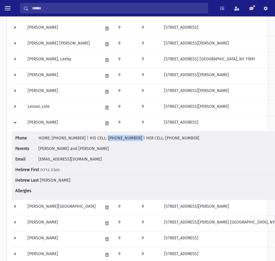
click at [98, 141] on li "Phone HOME: (718) 868-9212 | HIS CELL: (917) 655-9620 | HER CELL: (516) 849-3776" at bounding box center [151, 139] width 272 height 9
click at [69, 148] on span "[PERSON_NAME] and [PERSON_NAME]" at bounding box center [73, 148] width 70 height 5
click at [69, 148] on span "LIEBERSTEIN, Meir and Leah" at bounding box center [73, 148] width 70 height 5
click at [86, 150] on span "LIEBERSTEIN, Meir and Leah" at bounding box center [73, 148] width 70 height 5
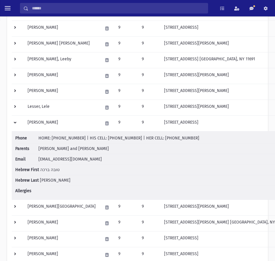
click at [77, 159] on span "leahlieberstein@gmail.com" at bounding box center [69, 159] width 63 height 5
click at [96, 160] on li "Email leahlieberstein@gmail.com" at bounding box center [151, 159] width 272 height 11
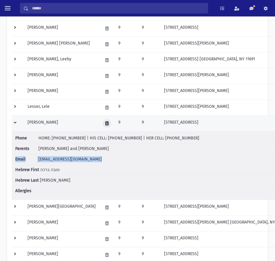
click at [105, 124] on icon at bounding box center [106, 124] width 3 height 4
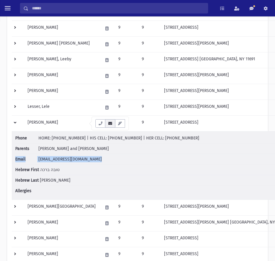
click at [111, 125] on icon "button" at bounding box center [110, 124] width 5 height 4
click at [112, 125] on icon "button" at bounding box center [110, 124] width 5 height 4
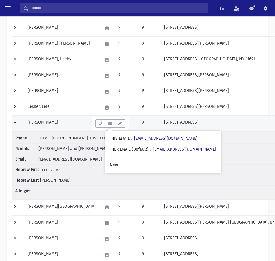
click at [18, 124] on td at bounding box center [18, 124] width 12 height 16
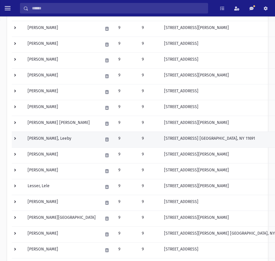
scroll to position [147, 0]
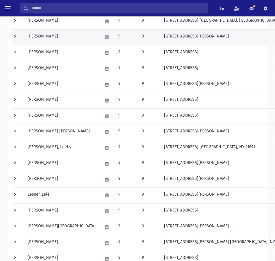
click at [14, 36] on td at bounding box center [18, 37] width 12 height 16
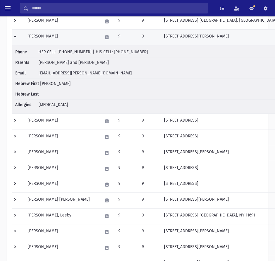
click at [218, 39] on td "735 Elvira Ave Far Rockaway, NY 11691" at bounding box center [225, 37] width 130 height 16
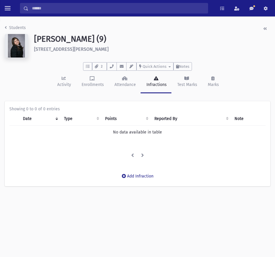
drag, startPoint x: 102, startPoint y: 49, endPoint x: 32, endPoint y: 50, distance: 70.1
click at [32, 50] on div "Glucksman, Devorah (9) 735 Elvira Ave Far Rockaway" at bounding box center [152, 47] width 242 height 26
click at [13, 28] on link "Students" at bounding box center [15, 27] width 21 height 5
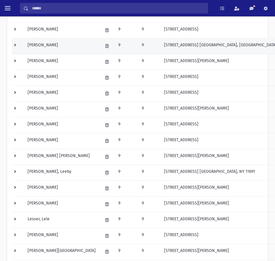
scroll to position [117, 0]
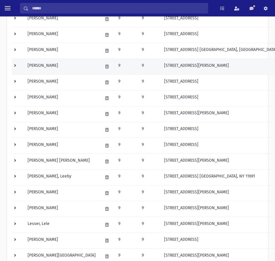
click at [15, 66] on td at bounding box center [18, 67] width 12 height 16
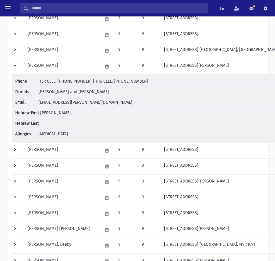
drag, startPoint x: 138, startPoint y: 84, endPoint x: 105, endPoint y: 82, distance: 32.9
click at [105, 82] on li "Phone HER CELL: (323) 443-5541 | HIS CELL: (732) 429-3945" at bounding box center [151, 82] width 272 height 9
drag, startPoint x: 84, startPoint y: 82, endPoint x: 57, endPoint y: 83, distance: 26.1
click at [57, 83] on span "HER CELL: [PHONE_NUMBER] | HIS CELL: [PHONE_NUMBER]" at bounding box center [92, 81] width 109 height 5
drag, startPoint x: 95, startPoint y: 102, endPoint x: 39, endPoint y: 104, distance: 55.8
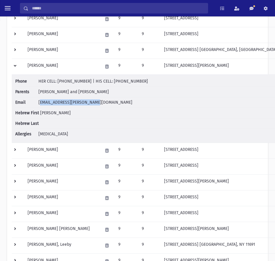
click at [39, 104] on span "rachael.glucksman@gmail.com" at bounding box center [85, 102] width 94 height 5
click at [112, 103] on li "Email rachael.glucksman@gmail.com" at bounding box center [151, 102] width 272 height 11
drag, startPoint x: 104, startPoint y: 103, endPoint x: 39, endPoint y: 104, distance: 65.1
click at [39, 104] on li "Email rachael.glucksman@gmail.com" at bounding box center [151, 102] width 272 height 11
drag, startPoint x: 100, startPoint y: 92, endPoint x: 84, endPoint y: 93, distance: 15.6
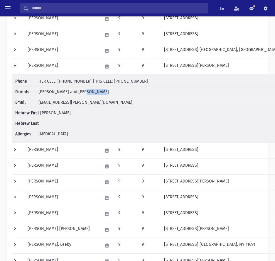
click at [84, 93] on li "Parents GLUCKSMAN, Yaakov and Rachaeli" at bounding box center [151, 92] width 272 height 11
drag, startPoint x: 75, startPoint y: 92, endPoint x: 62, endPoint y: 92, distance: 13.2
click at [62, 92] on span "[PERSON_NAME] and [PERSON_NAME]" at bounding box center [73, 91] width 70 height 5
drag, startPoint x: 136, startPoint y: 82, endPoint x: 105, endPoint y: 82, distance: 31.1
click at [105, 82] on li "Phone HER CELL: (323) 443-5541 | HIS CELL: (732) 429-3945" at bounding box center [151, 82] width 272 height 9
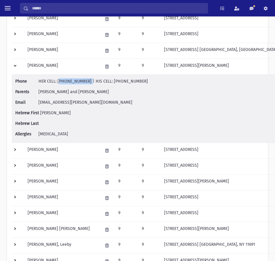
drag, startPoint x: 83, startPoint y: 83, endPoint x: 58, endPoint y: 83, distance: 25.2
click at [58, 83] on span "HER CELL: (323) 443-5541 | HIS CELL: (732) 429-3945" at bounding box center [92, 81] width 109 height 5
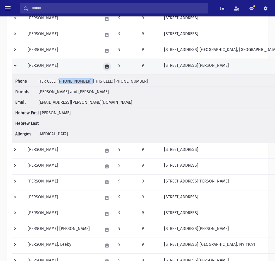
drag, startPoint x: 85, startPoint y: 64, endPoint x: 89, endPoint y: 65, distance: 3.9
click at [103, 64] on button at bounding box center [107, 66] width 9 height 9
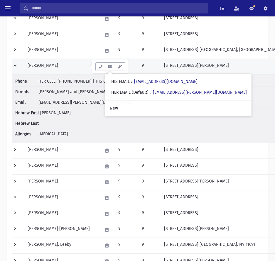
click at [16, 65] on td at bounding box center [18, 67] width 12 height 16
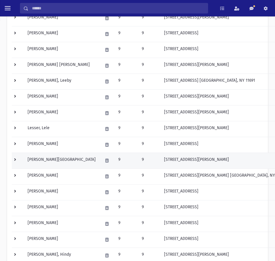
scroll to position [235, 0]
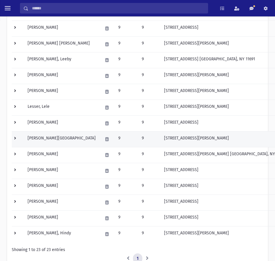
click at [17, 140] on td at bounding box center [18, 139] width 12 height 16
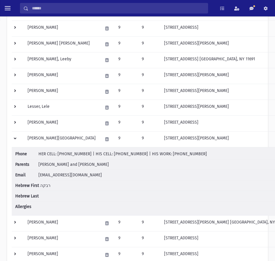
click at [73, 175] on span "[EMAIL_ADDRESS][DOMAIN_NAME]" at bounding box center [69, 175] width 63 height 5
click at [51, 174] on span "[EMAIL_ADDRESS][DOMAIN_NAME]" at bounding box center [69, 175] width 63 height 5
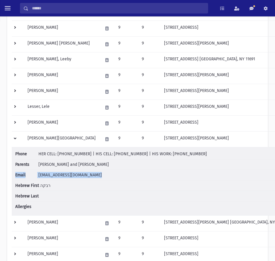
click at [106, 171] on li "Email peninamokhtar@gmail.com" at bounding box center [151, 175] width 272 height 11
drag, startPoint x: 99, startPoint y: 176, endPoint x: 36, endPoint y: 175, distance: 62.8
click at [36, 175] on li "Email peninamokhtar@gmail.com" at bounding box center [151, 175] width 272 height 11
copy li "[EMAIL_ADDRESS][DOMAIN_NAME]"
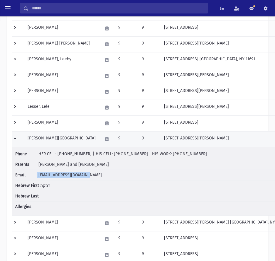
drag, startPoint x: 219, startPoint y: 137, endPoint x: 151, endPoint y: 139, distance: 68.1
click at [160, 139] on td "[STREET_ADDRESS][PERSON_NAME]" at bounding box center [225, 139] width 130 height 16
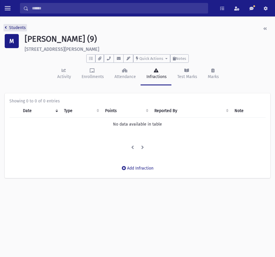
click at [11, 28] on link "Students" at bounding box center [15, 27] width 21 height 5
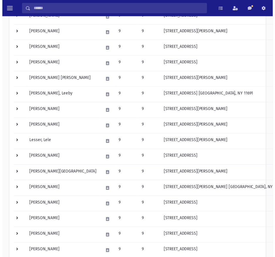
scroll to position [264, 0]
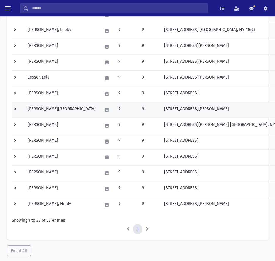
click at [16, 110] on td at bounding box center [18, 110] width 12 height 16
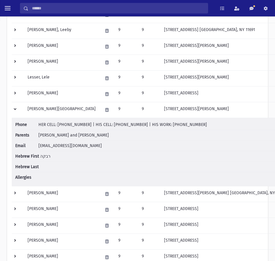
drag, startPoint x: 187, startPoint y: 125, endPoint x: 155, endPoint y: 128, distance: 32.9
click at [155, 128] on li "Phone HER CELL: (347) 461-2261 | HIS CELL: (347) 461-2254 | HIS WORK: (718) 739…" at bounding box center [151, 126] width 272 height 9
drag, startPoint x: 130, startPoint y: 124, endPoint x: 104, endPoint y: 126, distance: 25.4
click at [104, 126] on span "HER CELL: (347) 461-2261 | HIS CELL: (347) 461-2254 | HIS WORK: (718) 739-0900" at bounding box center [122, 124] width 168 height 5
drag, startPoint x: 84, startPoint y: 126, endPoint x: 57, endPoint y: 126, distance: 26.4
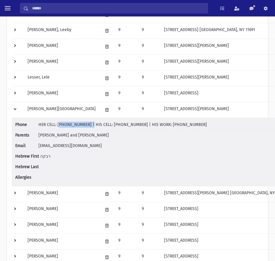
click at [57, 126] on span "HER CELL: [PHONE_NUMBER] | HIS CELL: [PHONE_NUMBER] | HIS WORK: [PHONE_NUMBER]" at bounding box center [122, 124] width 168 height 5
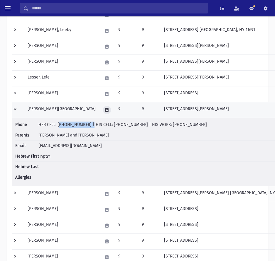
click at [103, 112] on button at bounding box center [107, 110] width 9 height 9
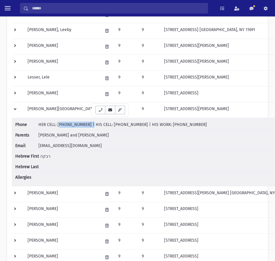
click at [106, 112] on button "button" at bounding box center [110, 110] width 10 height 9
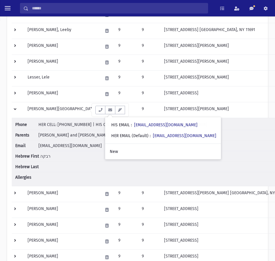
click at [92, 126] on span "HER CELL: [PHONE_NUMBER] | HIS CELL: [PHONE_NUMBER] | HIS WORK: [PHONE_NUMBER]" at bounding box center [122, 124] width 168 height 5
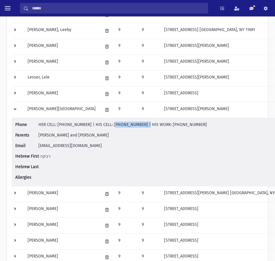
drag, startPoint x: 131, startPoint y: 124, endPoint x: 104, endPoint y: 124, distance: 26.7
click at [104, 124] on span "HER CELL: [PHONE_NUMBER] | HIS CELL: [PHONE_NUMBER] | HIS WORK: [PHONE_NUMBER]" at bounding box center [122, 124] width 168 height 5
drag, startPoint x: 83, startPoint y: 125, endPoint x: 57, endPoint y: 126, distance: 26.1
click at [57, 126] on span "HER CELL: [PHONE_NUMBER] | HIS CELL: [PHONE_NUMBER] | HIS WORK: [PHONE_NUMBER]" at bounding box center [122, 124] width 168 height 5
drag, startPoint x: 105, startPoint y: 150, endPoint x: 41, endPoint y: 146, distance: 64.1
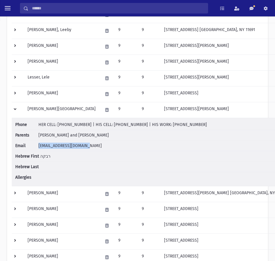
click at [38, 148] on li "Email peninamokhtar@gmail.com" at bounding box center [151, 146] width 272 height 11
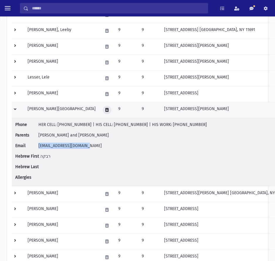
click at [105, 109] on icon at bounding box center [106, 110] width 3 height 4
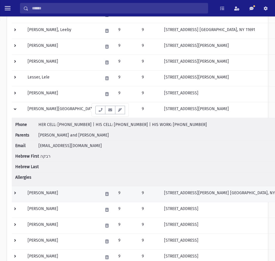
drag, startPoint x: 17, startPoint y: 109, endPoint x: 27, endPoint y: 120, distance: 15.2
click at [17, 109] on td at bounding box center [18, 110] width 12 height 16
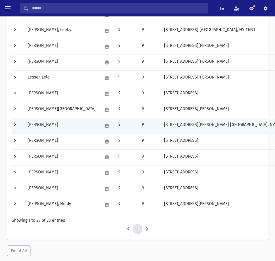
click at [18, 126] on td at bounding box center [18, 126] width 12 height 16
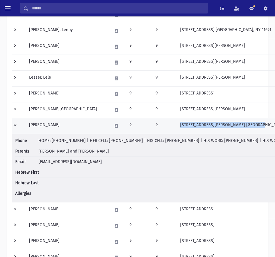
drag, startPoint x: 234, startPoint y: 126, endPoint x: 156, endPoint y: 126, distance: 78.0
click at [177, 126] on td "2539 Healy Ave. Far Rockaway, NY 11691" at bounding box center [249, 126] width 144 height 16
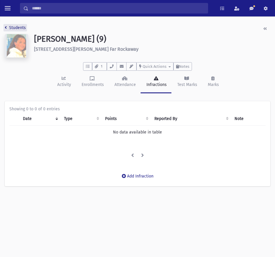
click at [9, 27] on link "Students" at bounding box center [15, 27] width 21 height 5
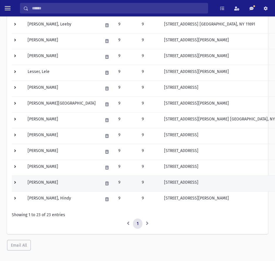
scroll to position [279, 0]
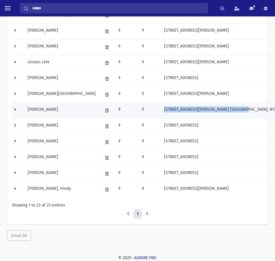
drag, startPoint x: 241, startPoint y: 111, endPoint x: 147, endPoint y: 112, distance: 93.6
click at [160, 112] on td "[STREET_ADDRESS][PERSON_NAME] [GEOGRAPHIC_DATA], NY 11691" at bounding box center [225, 111] width 130 height 16
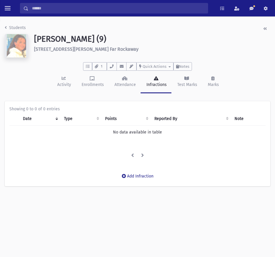
click at [254, 109] on div "Students [PERSON_NAME] (9) [STREET_ADDRESS][PERSON_NAME] Far Rockaway **** To D…" at bounding box center [137, 107] width 275 height 183
drag, startPoint x: 114, startPoint y: 54, endPoint x: 31, endPoint y: 51, distance: 83.1
click at [31, 51] on div "[PERSON_NAME] (9) [STREET_ADDRESS][PERSON_NAME] Far Rockaway" at bounding box center [152, 47] width 242 height 26
click at [13, 26] on link "Students" at bounding box center [15, 27] width 21 height 5
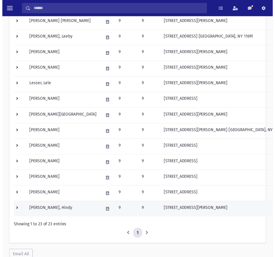
scroll to position [279, 0]
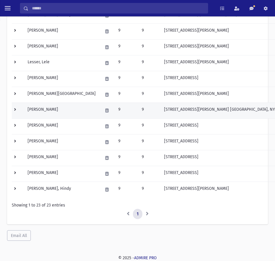
click at [17, 110] on td at bounding box center [18, 111] width 12 height 16
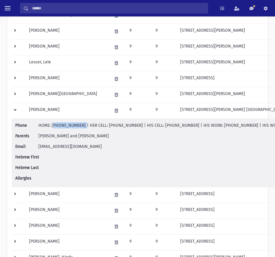
drag, startPoint x: 77, startPoint y: 126, endPoint x: 52, endPoint y: 124, distance: 24.4
click at [51, 124] on span "HOME: [PHONE_NUMBER] | HER CELL: [PHONE_NUMBER] | HIS CELL: [PHONE_NUMBER] | HI…" at bounding box center [177, 125] width 279 height 5
drag, startPoint x: 126, startPoint y: 124, endPoint x: 98, endPoint y: 125, distance: 28.2
click at [98, 125] on span "HOME: [PHONE_NUMBER] | HER CELL: [PHONE_NUMBER] | HIS CELL: [PHONE_NUMBER] | HI…" at bounding box center [177, 125] width 279 height 5
drag, startPoint x: 173, startPoint y: 127, endPoint x: 146, endPoint y: 127, distance: 27.0
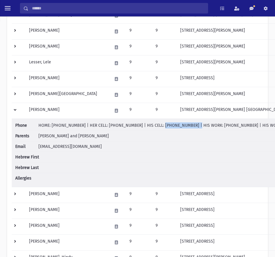
click at [146, 127] on span "HOME: [PHONE_NUMBER] | HER CELL: [PHONE_NUMBER] | HIS CELL: [PHONE_NUMBER] | HI…" at bounding box center [177, 125] width 279 height 5
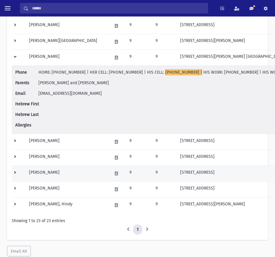
scroll to position [338, 0]
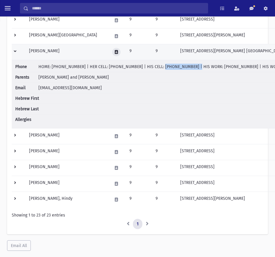
click at [115, 53] on icon at bounding box center [116, 52] width 3 height 4
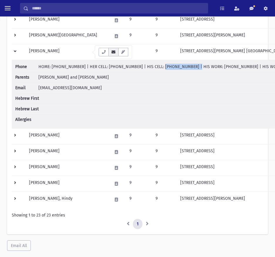
click at [114, 52] on icon "button" at bounding box center [113, 52] width 5 height 4
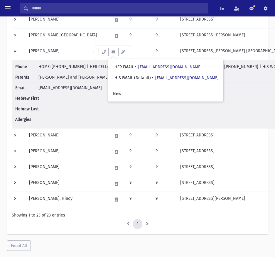
click at [71, 75] on span "[PERSON_NAME] and [PERSON_NAME]" at bounding box center [73, 77] width 70 height 5
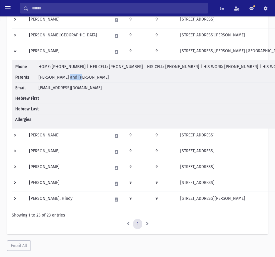
drag, startPoint x: 71, startPoint y: 75, endPoint x: 73, endPoint y: 78, distance: 3.3
click at [71, 75] on span "[PERSON_NAME] and [PERSON_NAME]" at bounding box center [73, 77] width 70 height 5
drag, startPoint x: 173, startPoint y: 68, endPoint x: 148, endPoint y: 69, distance: 25.5
click at [148, 69] on span "HOME: [PHONE_NUMBER] | HER CELL: [PHONE_NUMBER] | HIS CELL: [PHONE_NUMBER] | HI…" at bounding box center [177, 66] width 279 height 5
drag, startPoint x: 100, startPoint y: 76, endPoint x: 82, endPoint y: 78, distance: 18.0
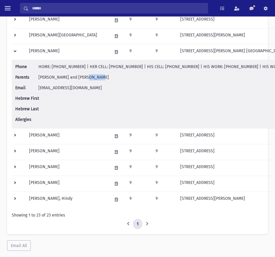
click at [82, 78] on li "Parents [PERSON_NAME] and [PERSON_NAME]" at bounding box center [166, 77] width 302 height 11
click at [74, 77] on span "[PERSON_NAME] and [PERSON_NAME]" at bounding box center [73, 77] width 70 height 5
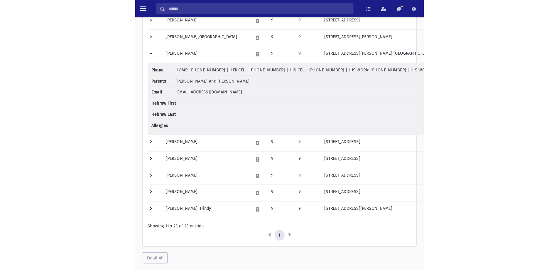
scroll to position [318, 0]
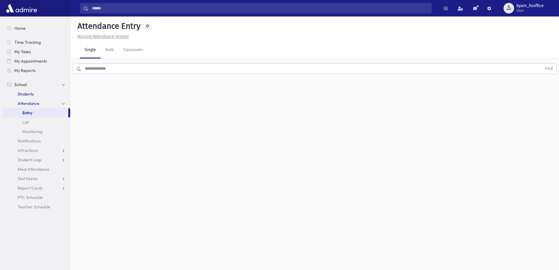
click at [25, 93] on span "Students" at bounding box center [26, 93] width 16 height 5
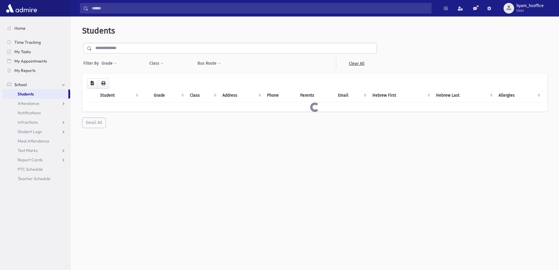
select select
click at [121, 44] on input "text" at bounding box center [234, 48] width 284 height 11
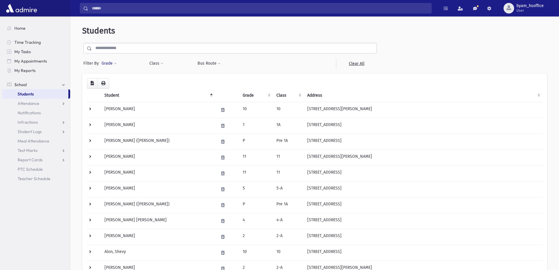
click at [107, 67] on button "Grade" at bounding box center [109, 63] width 16 height 11
click at [119, 77] on ul at bounding box center [135, 79] width 61 height 9
type input "*"
select select "**"
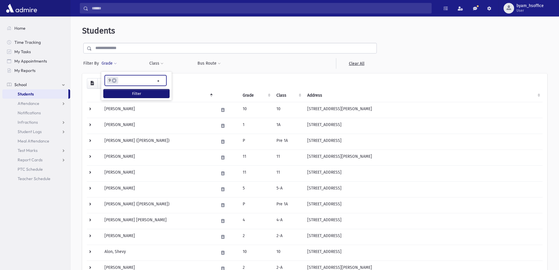
click at [131, 96] on button "Filter" at bounding box center [137, 93] width 66 height 9
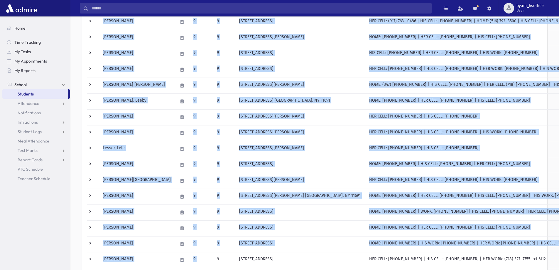
scroll to position [260, 0]
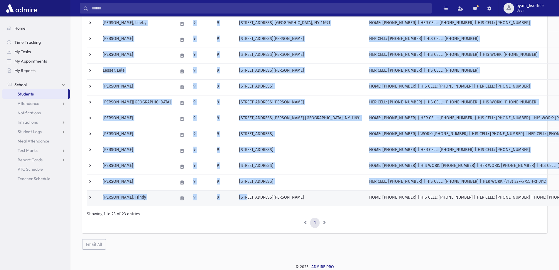
drag, startPoint x: 94, startPoint y: 103, endPoint x: 216, endPoint y: 200, distance: 156.2
click at [216, 200] on tbody "Barax, Laishky 9 9 [STREET_ADDRESS] HOME: [PHONE_NUMBER] | HIS CELL: [PHONE_NUM…" at bounding box center [369, 24] width 565 height 364
copy tbody "Lorem, Ipsumdo 6 4 882 Sitamet Conse Adipisci, EL 27160 SEDD: (011) 508-9209 | …"
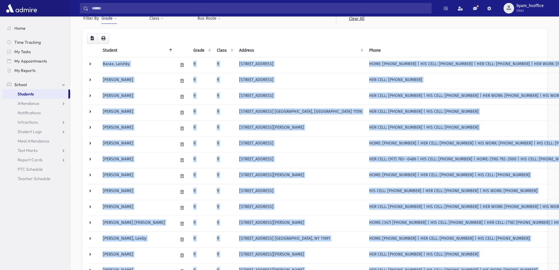
scroll to position [0, 0]
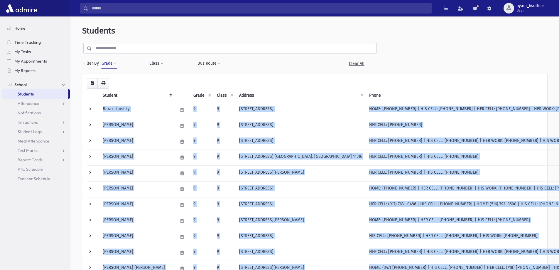
click at [114, 62] on span at bounding box center [115, 64] width 3 height 4
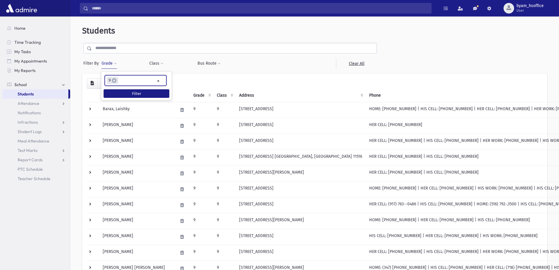
click at [129, 82] on ul "× × 9" at bounding box center [135, 80] width 61 height 10
type input "**"
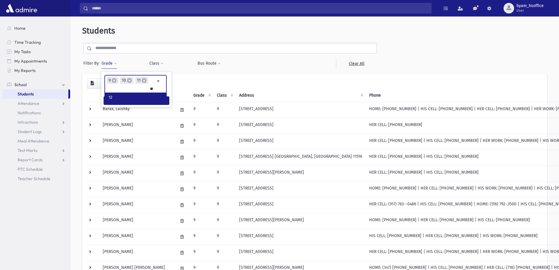
type input "**"
click at [141, 103] on button "Filter" at bounding box center [137, 101] width 66 height 9
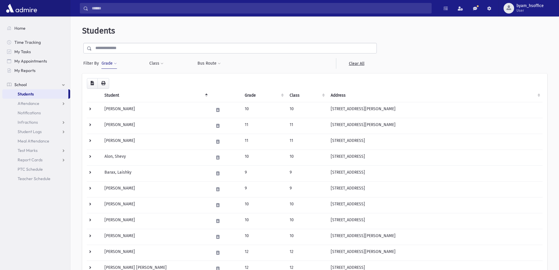
click at [108, 60] on button "Grade" at bounding box center [109, 63] width 16 height 11
click at [125, 101] on button "Filter" at bounding box center [137, 101] width 66 height 9
click at [112, 63] on button "Grade" at bounding box center [109, 63] width 16 height 11
click at [114, 89] on span "×" at bounding box center [116, 89] width 5 height 5
select select
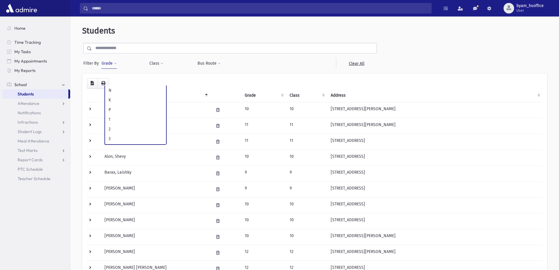
scroll to position [116, 0]
click at [110, 64] on button "Grade" at bounding box center [109, 63] width 16 height 11
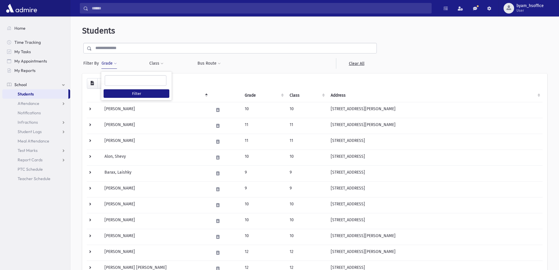
click at [125, 75] on div "* * * * * * * * * ***** ********* ********* * * * ** ** **" at bounding box center [136, 80] width 70 height 13
click at [141, 82] on ul at bounding box center [135, 79] width 61 height 9
type input "**"
select select "**"
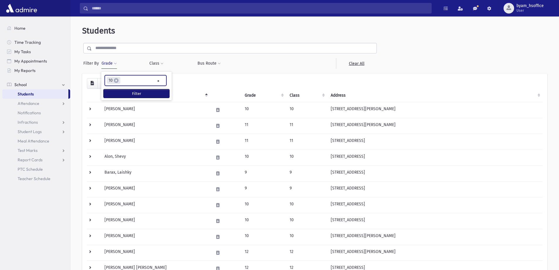
click at [150, 96] on button "Filter" at bounding box center [137, 93] width 66 height 9
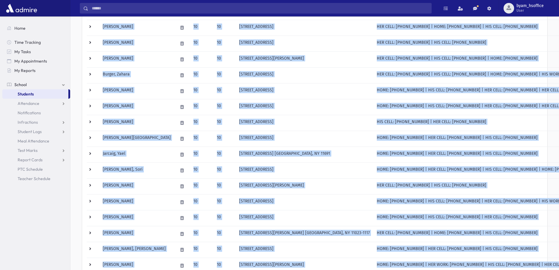
scroll to position [197, 0]
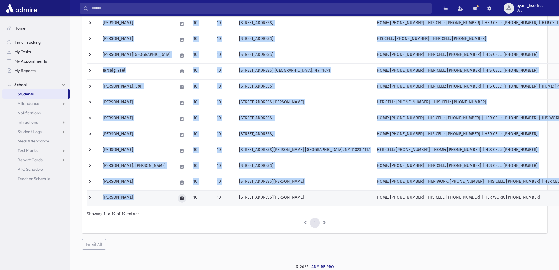
drag, startPoint x: 104, startPoint y: 109, endPoint x: 152, endPoint y: 194, distance: 98.4
click at [152, 194] on tbody "[PERSON_NAME] 10 10 [STREET_ADDRESS][PERSON_NAME] HER CELL: [PHONE_NUMBER] | HI…" at bounding box center [344, 55] width 514 height 301
copy tbody "Loremip, Dolors 48 51 5241 Ametc Adi Eli Seddoeiu, TE 95989 INC UTLA: (051) 695…"
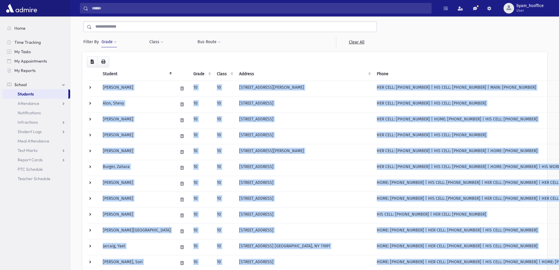
scroll to position [21, 0]
click at [107, 42] on button "Grade" at bounding box center [109, 42] width 16 height 11
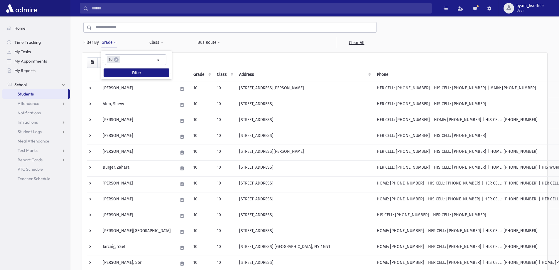
click at [115, 59] on span "×" at bounding box center [116, 59] width 5 height 5
select select
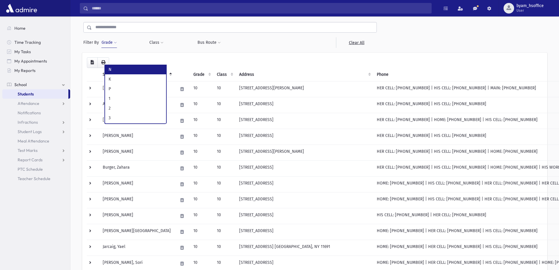
click at [112, 45] on button "Grade" at bounding box center [109, 42] width 16 height 11
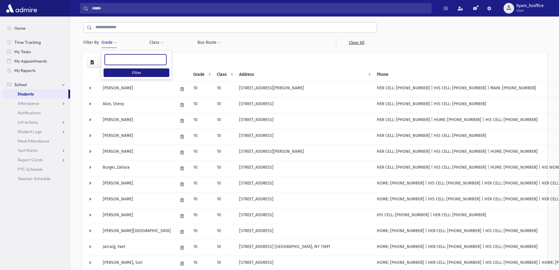
click at [116, 58] on ul at bounding box center [135, 59] width 61 height 9
type input "**"
select select "**"
click at [124, 73] on button "Filter" at bounding box center [137, 72] width 66 height 9
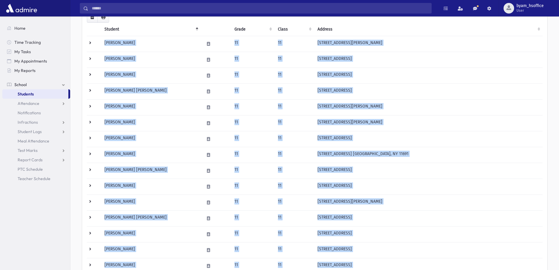
scroll to position [149, 0]
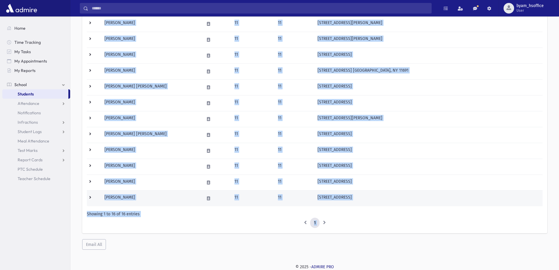
drag, startPoint x: 103, startPoint y: 107, endPoint x: 162, endPoint y: 195, distance: 106.1
click at [162, 195] on tbody "[PERSON_NAME] 11 11 [STREET_ADDRESS][PERSON_NAME] HER CELL: [PHONE_NUMBER] | HI…" at bounding box center [314, 78] width 455 height 253
copy tbody "Loremip, Dolo 94 75 7560 Sitam Con Adi Elitsedd, EI 48424 TEM INCI: (038) 280-1…"
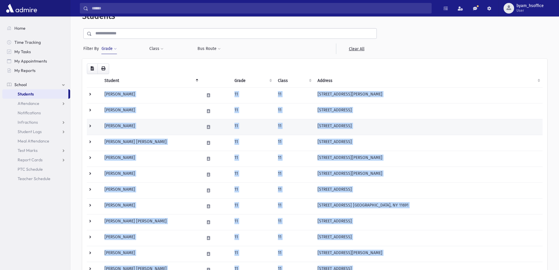
scroll to position [0, 0]
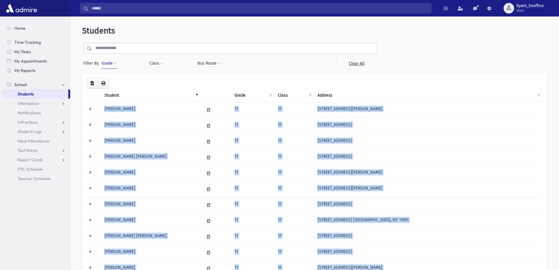
click at [110, 60] on button "Grade" at bounding box center [109, 63] width 16 height 11
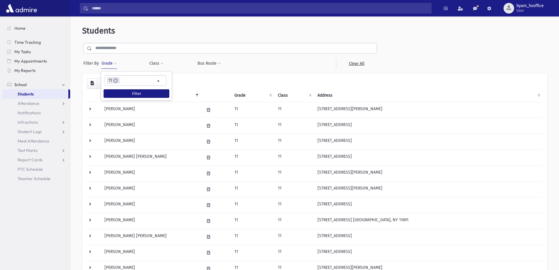
click at [117, 78] on li "× 11" at bounding box center [113, 80] width 13 height 7
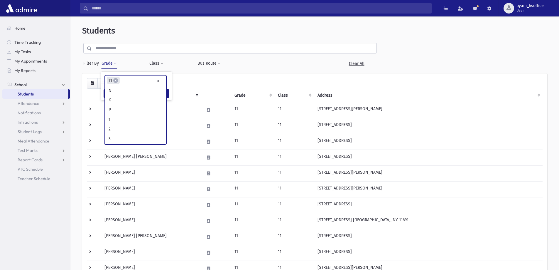
scroll to position [116, 0]
click at [116, 84] on ul "× × 11" at bounding box center [135, 80] width 61 height 10
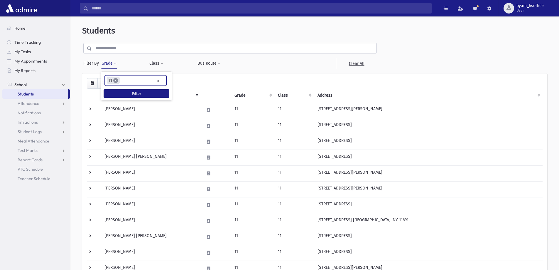
click at [116, 80] on span "×" at bounding box center [115, 80] width 5 height 5
select select
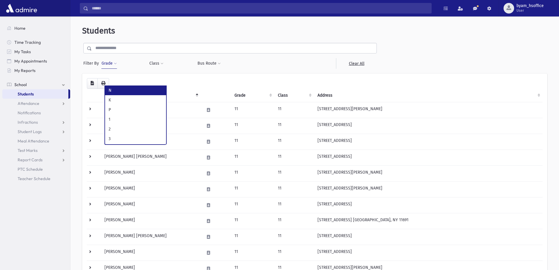
click at [107, 65] on button "Grade" at bounding box center [109, 63] width 16 height 11
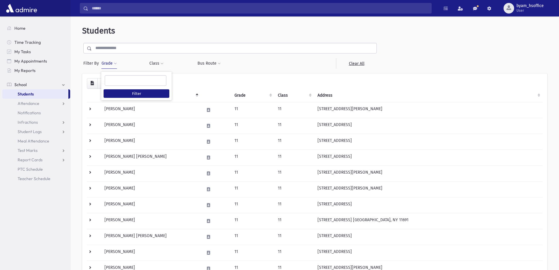
click at [115, 79] on ul at bounding box center [135, 79] width 61 height 9
type input "**"
select select "**"
click at [132, 90] on button "Filter" at bounding box center [137, 93] width 66 height 9
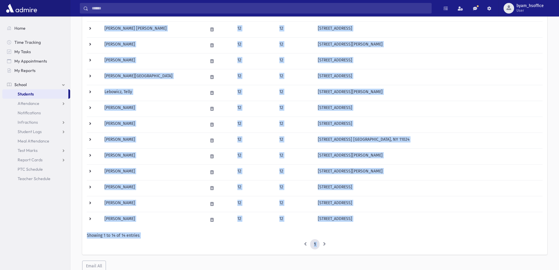
scroll to position [118, 0]
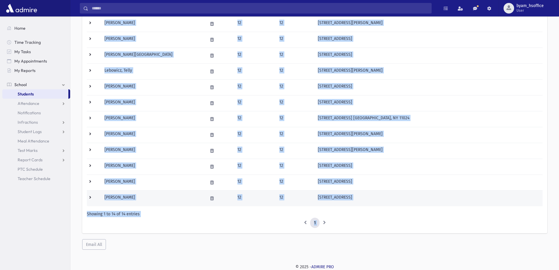
drag, startPoint x: 104, startPoint y: 106, endPoint x: 157, endPoint y: 200, distance: 108.2
click at [157, 200] on tbody "[PERSON_NAME] 12 12 [STREET_ADDRESS][PERSON_NAME] HER CELL: [PHONE_NUMBER] | HI…" at bounding box center [314, 95] width 455 height 222
copy tbody "Lorem, Ipsum 48 65 8518 Dolors Am Con Adipisci, EL 37768 SED DOEI: (081) 716-00…"
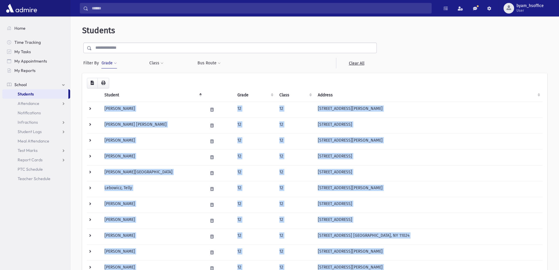
scroll to position [0, 0]
click at [105, 64] on button "Grade" at bounding box center [109, 63] width 16 height 11
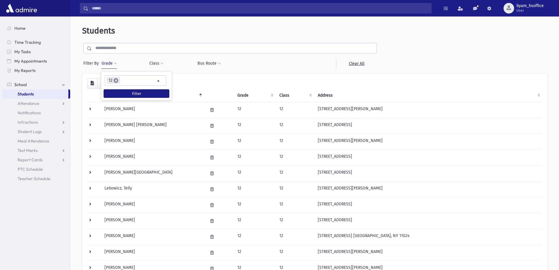
click at [117, 79] on span "×" at bounding box center [116, 80] width 5 height 5
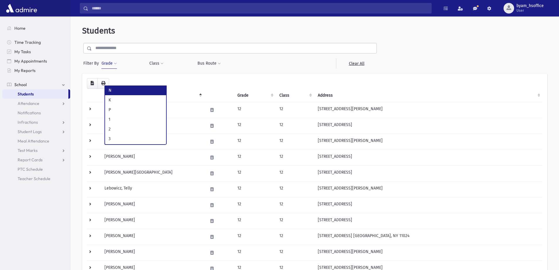
click at [113, 65] on button "Grade" at bounding box center [109, 63] width 16 height 11
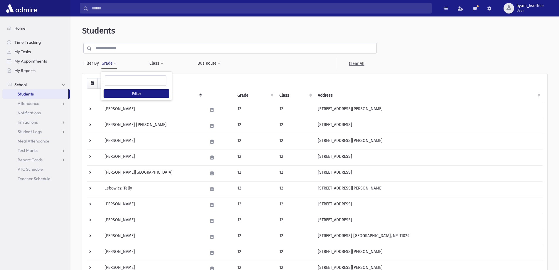
click at [45, 97] on link "Students" at bounding box center [35, 93] width 66 height 9
